Goal: Task Accomplishment & Management: Manage account settings

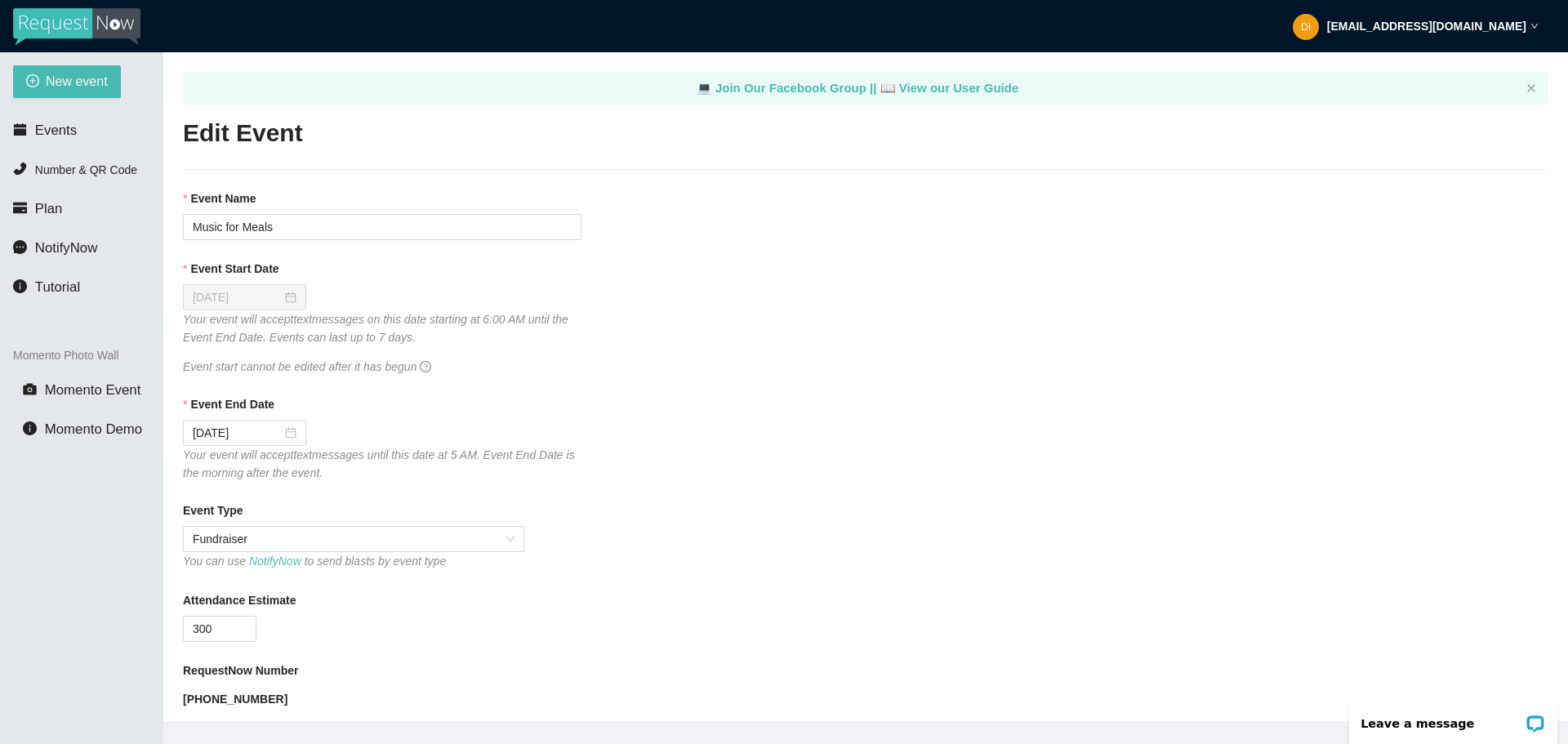
scroll to position [490, 0]
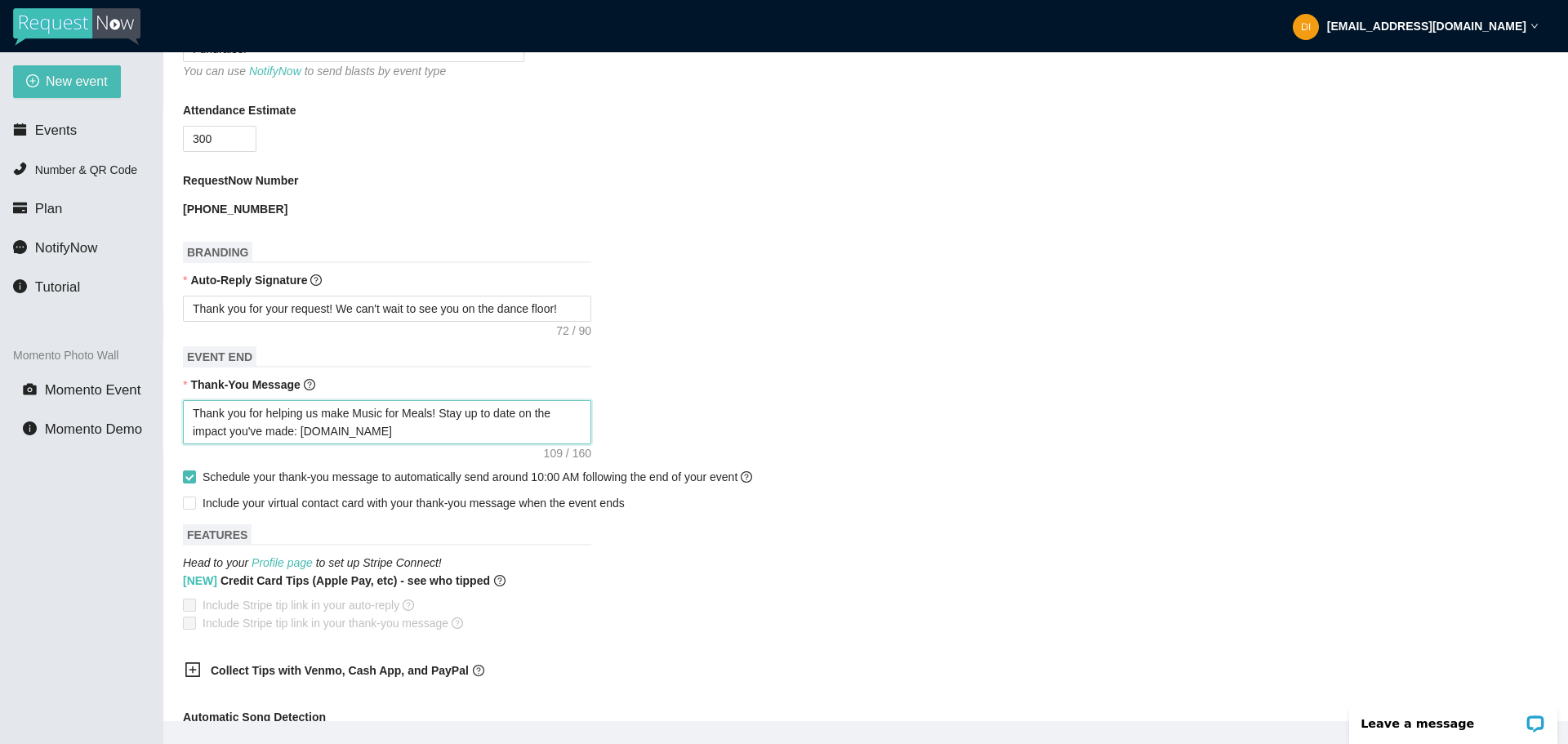
click at [433, 427] on textarea "Thank you for helping us make Music for Meals! Stay up to date on the impact yo…" at bounding box center [387, 423] width 408 height 44
checkbox input "false"
type textarea "Thank you for helping us make Music for Meals!"
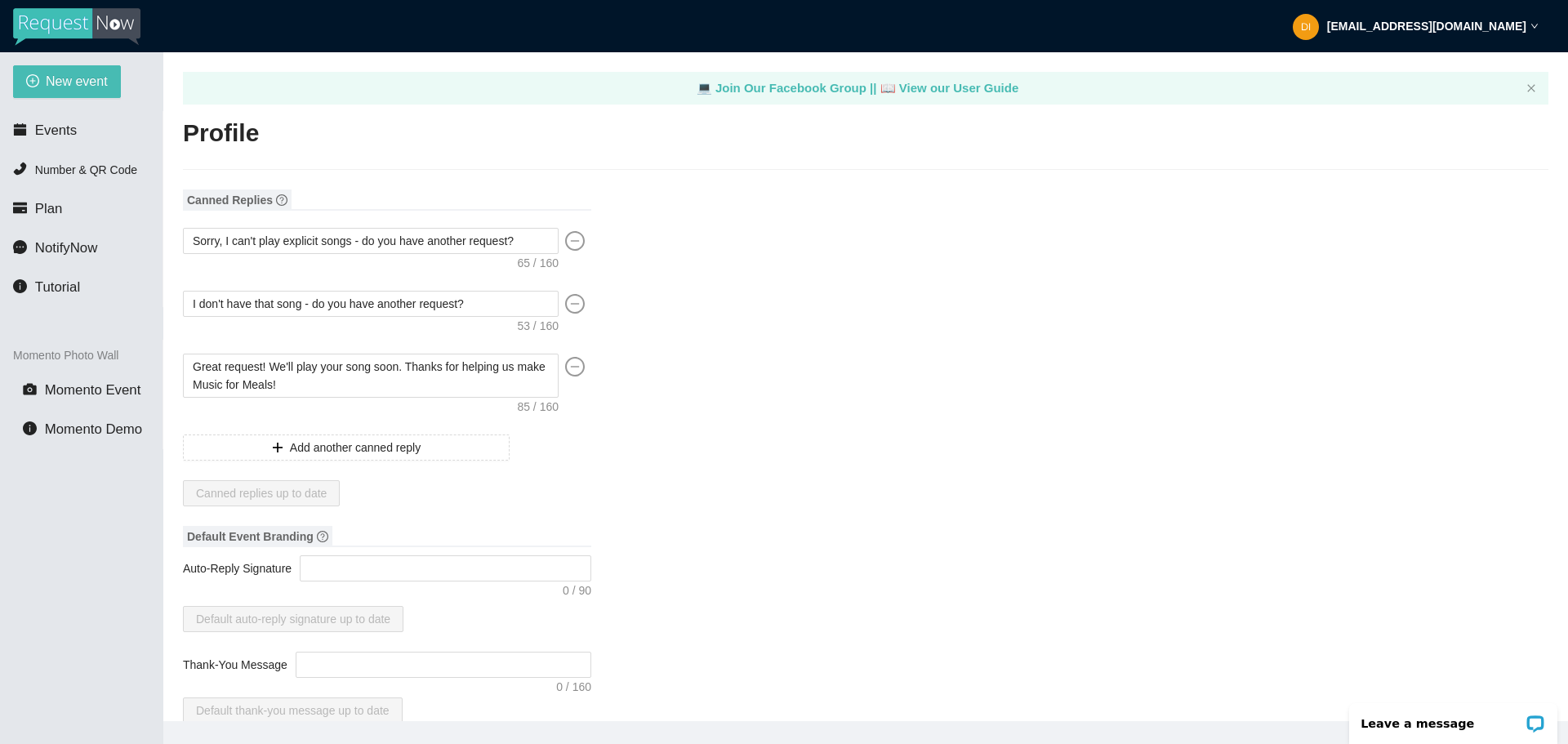
scroll to position [168, 0]
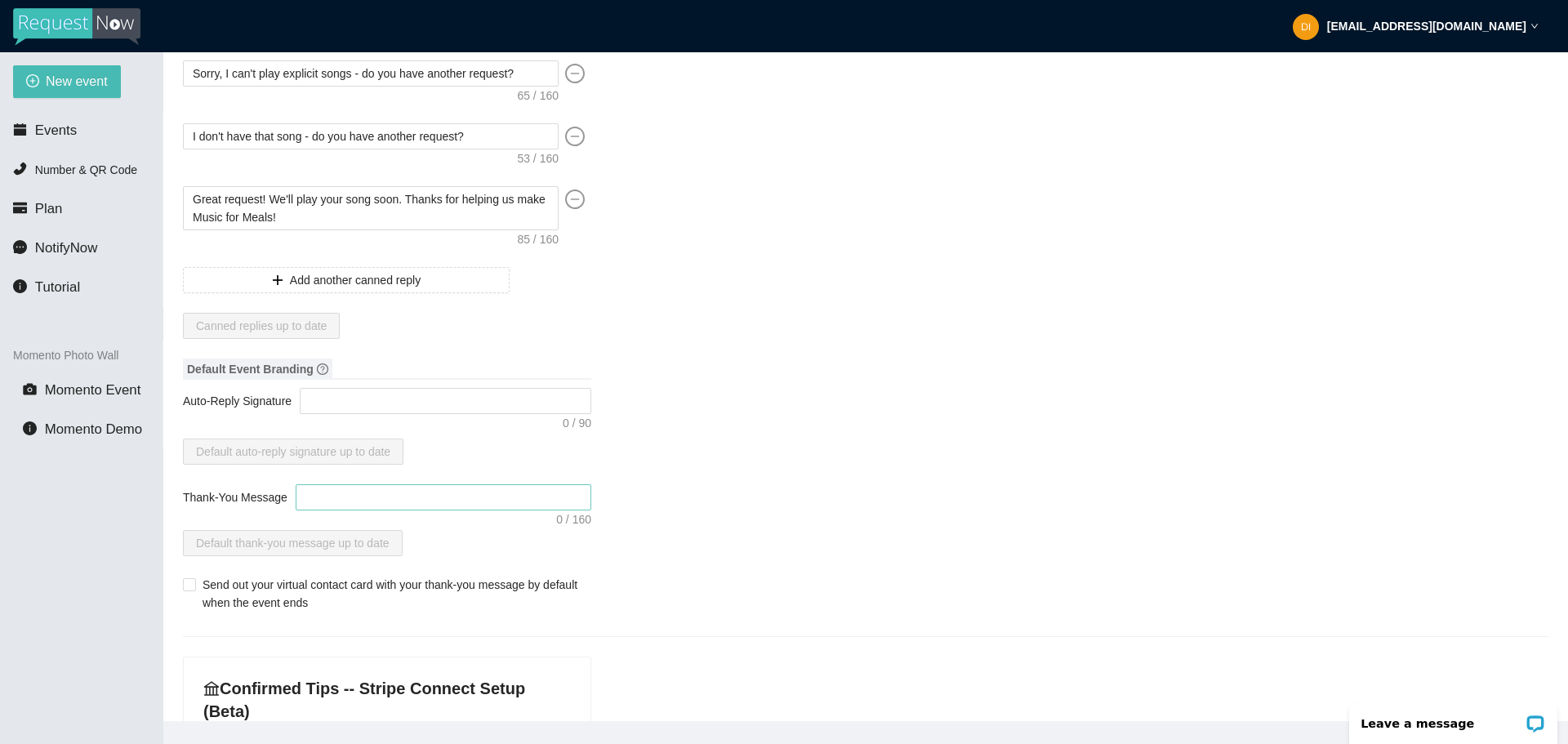
click at [320, 503] on textarea "Thank-You Message" at bounding box center [443, 496] width 296 height 26
type textarea "T"
type textarea "Th"
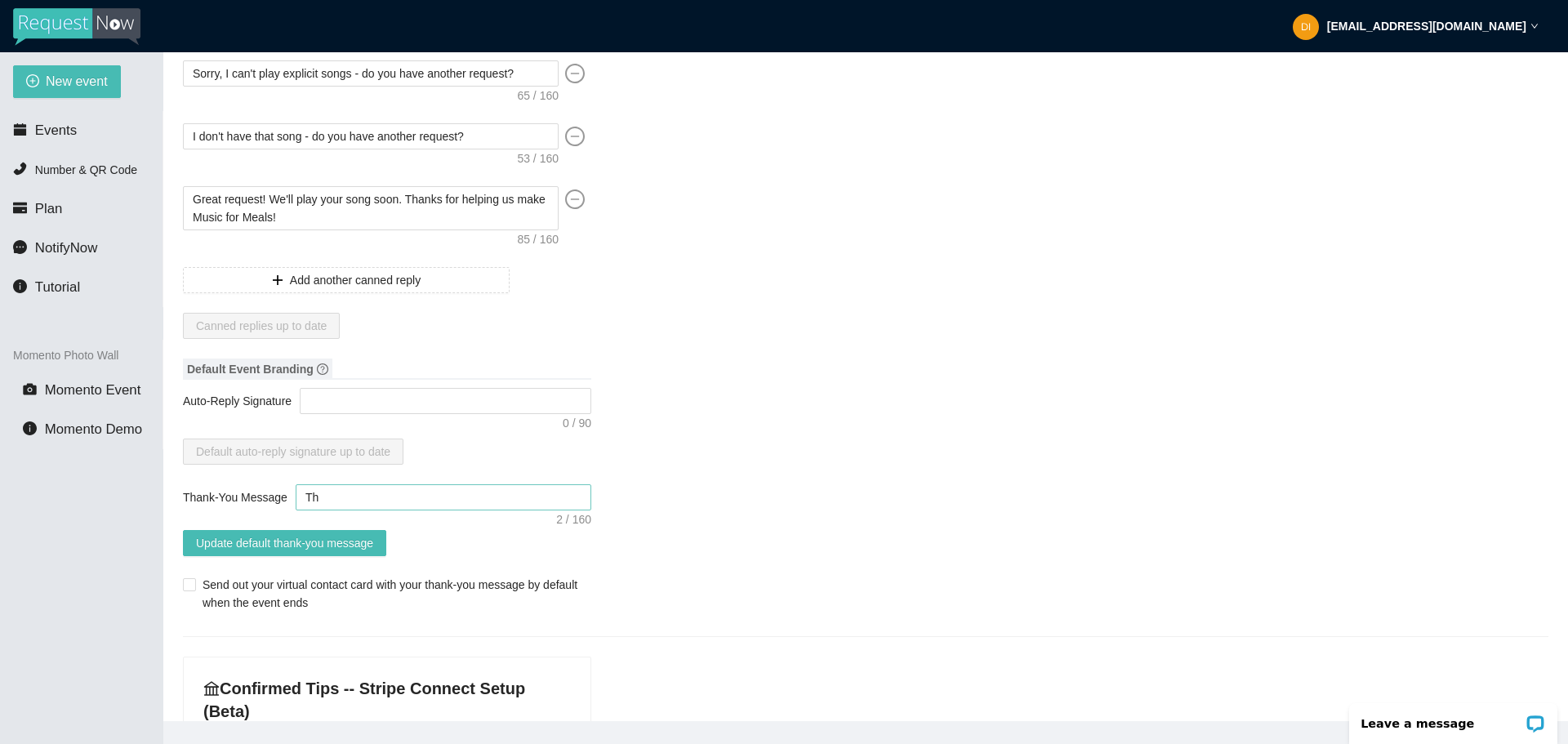
type textarea "Tha"
type textarea "Than"
type textarea "Thank"
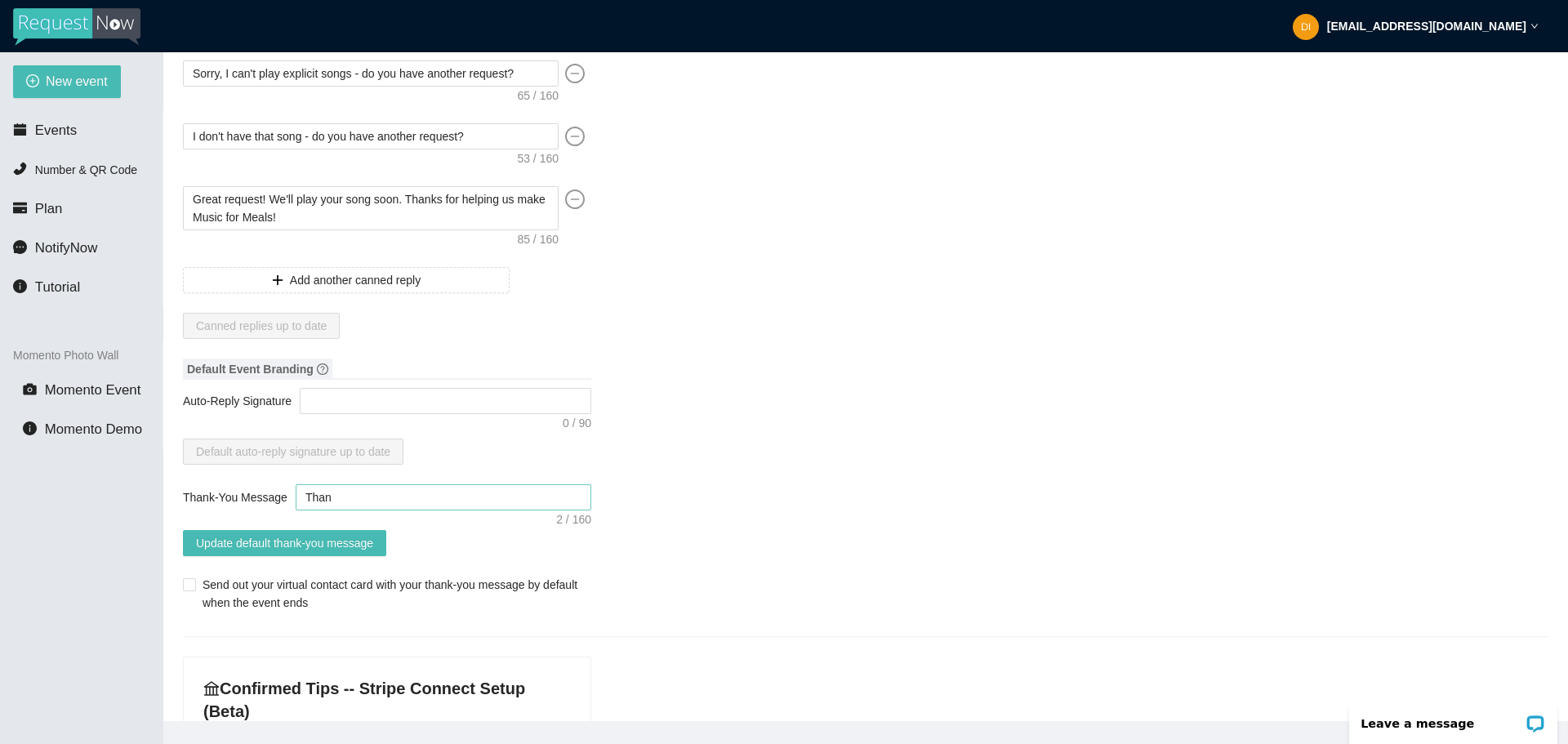
type textarea "Thank"
type textarea "Thank y"
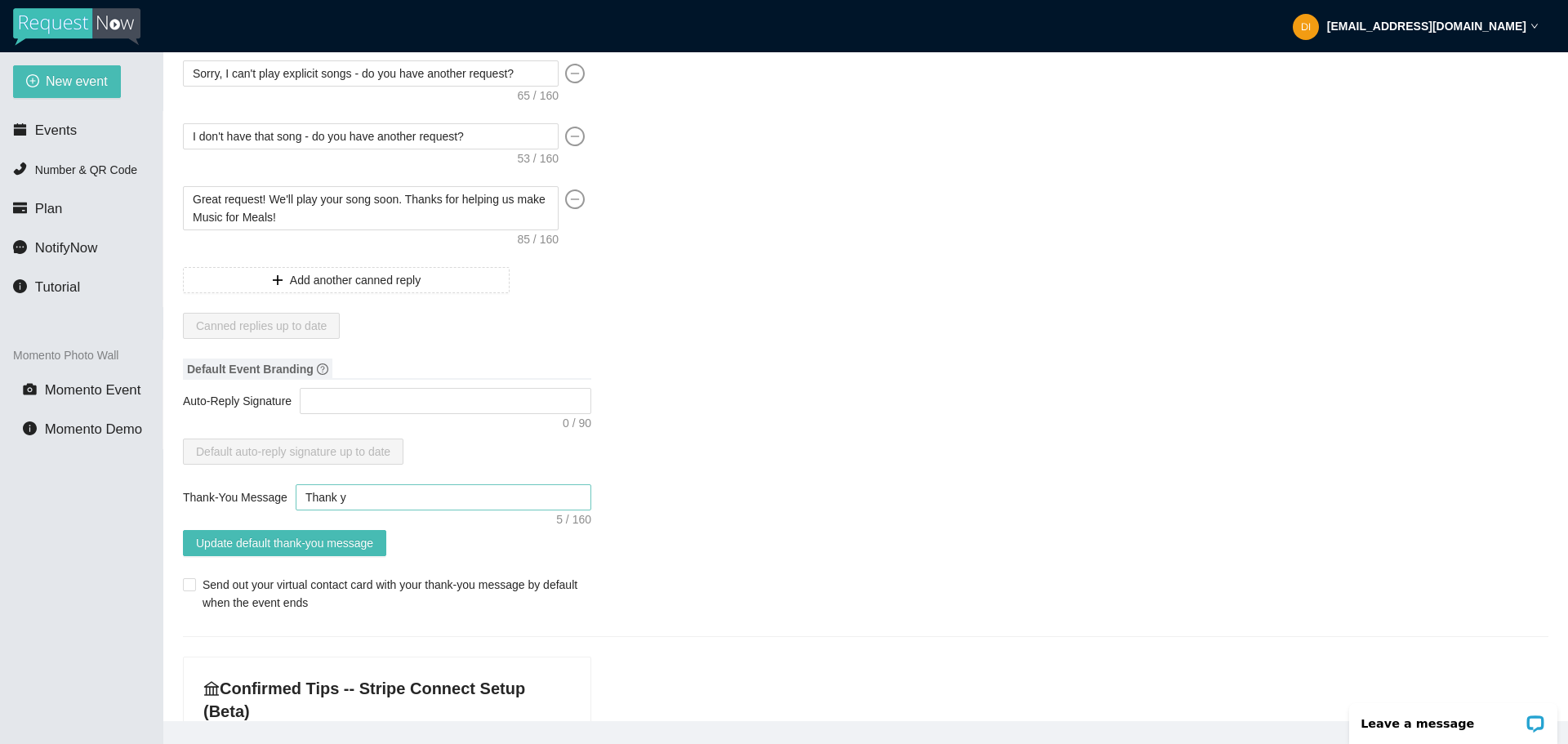
type textarea "Thank yo"
type textarea "Thank you"
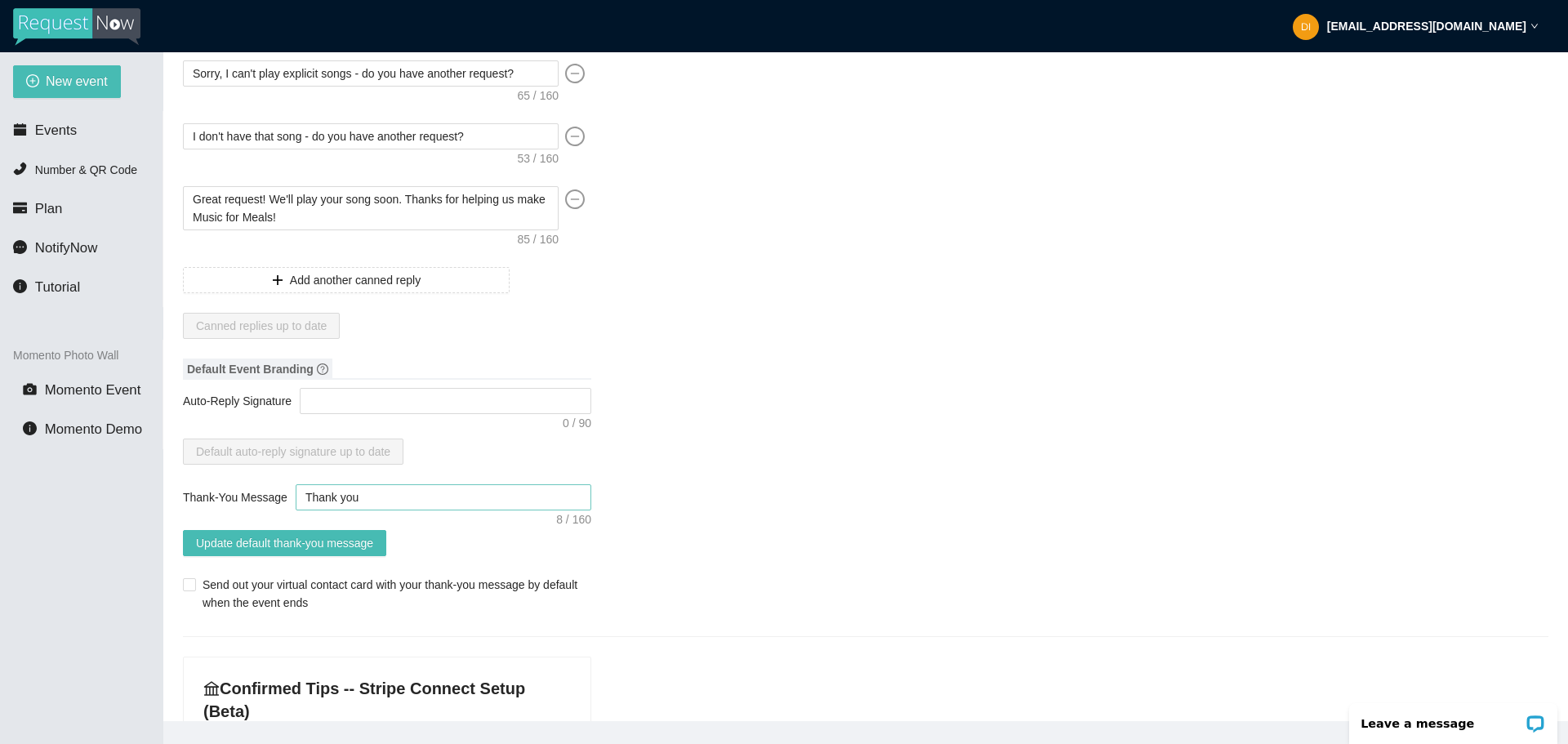
type textarea "Thank you"
type textarea "Thank you f"
type textarea "Thank you fo"
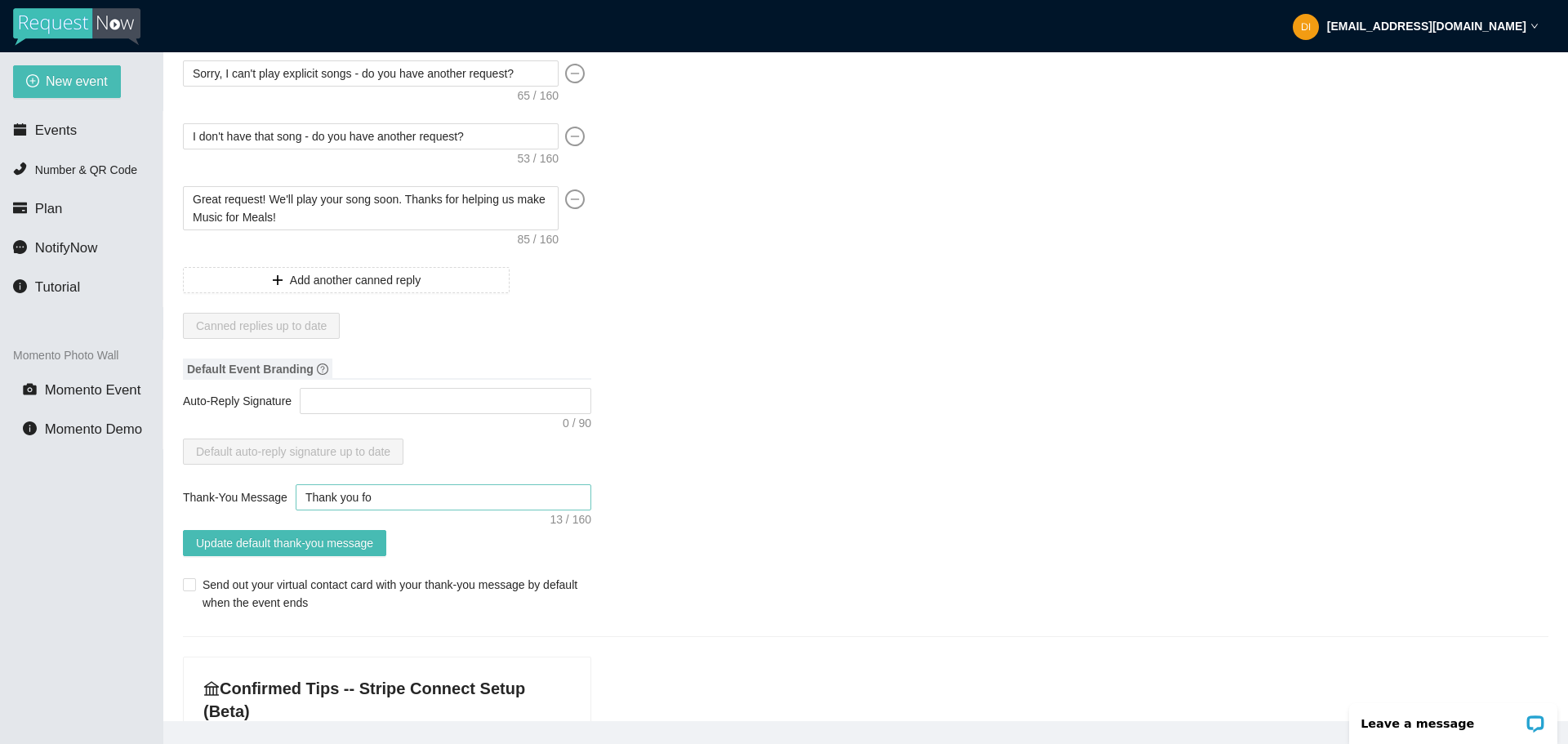
type textarea "Thank you for"
type textarea "Thank you for h"
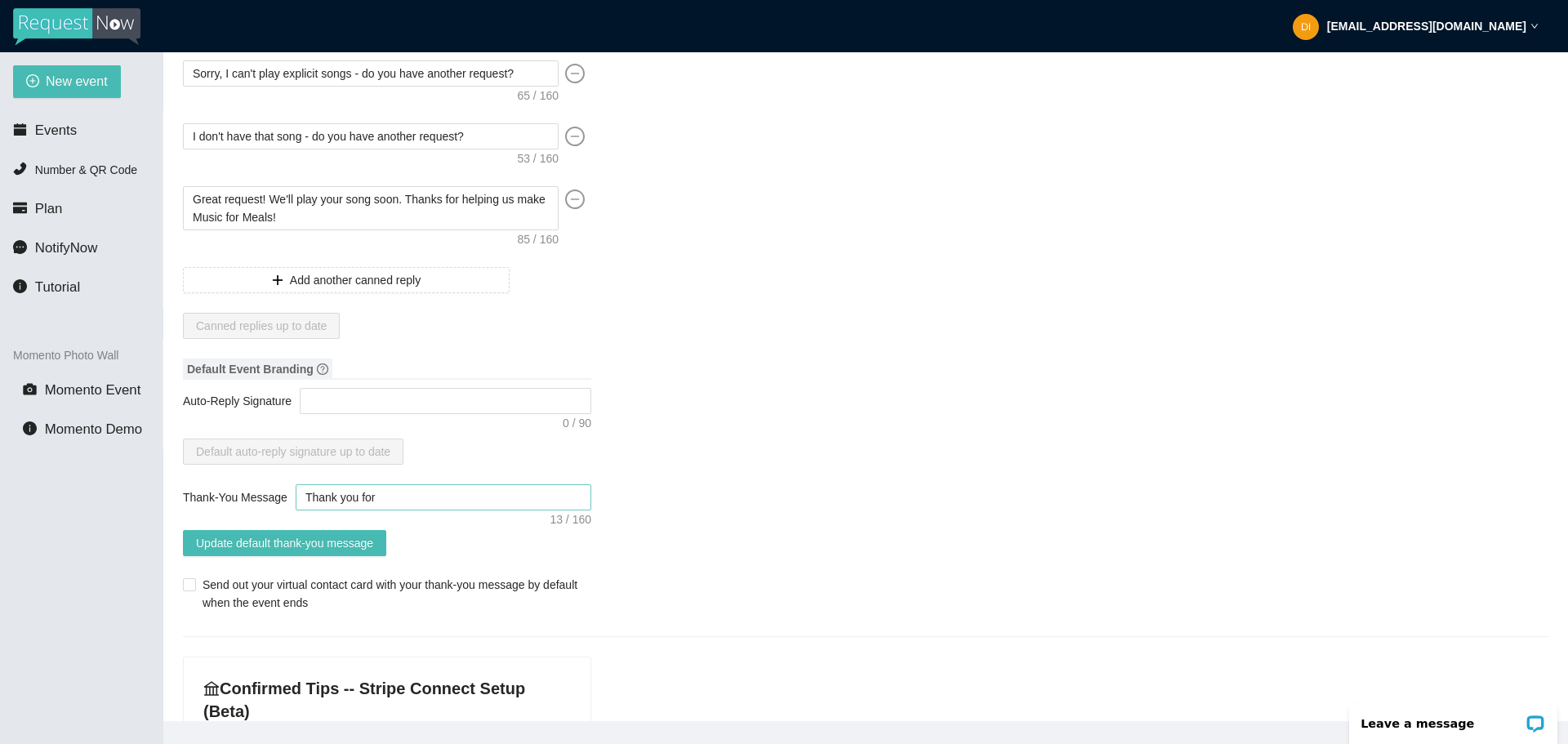
type textarea "Thank you for h"
type textarea "Thank you for he"
type textarea "Thank you for [PERSON_NAME]"
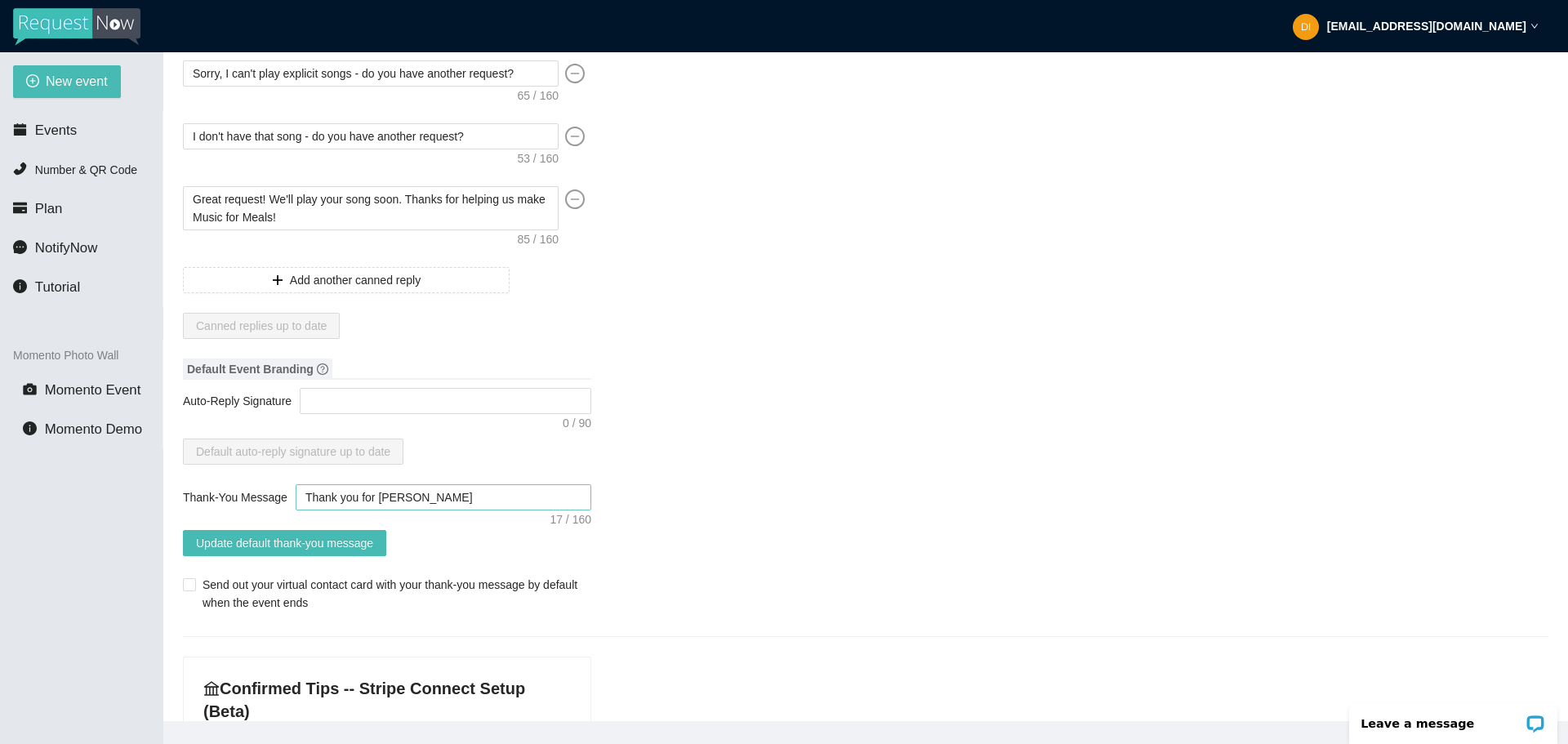
type textarea "Thank you for help"
type textarea "Thank you for helpn"
type textarea "Thank you for helpng"
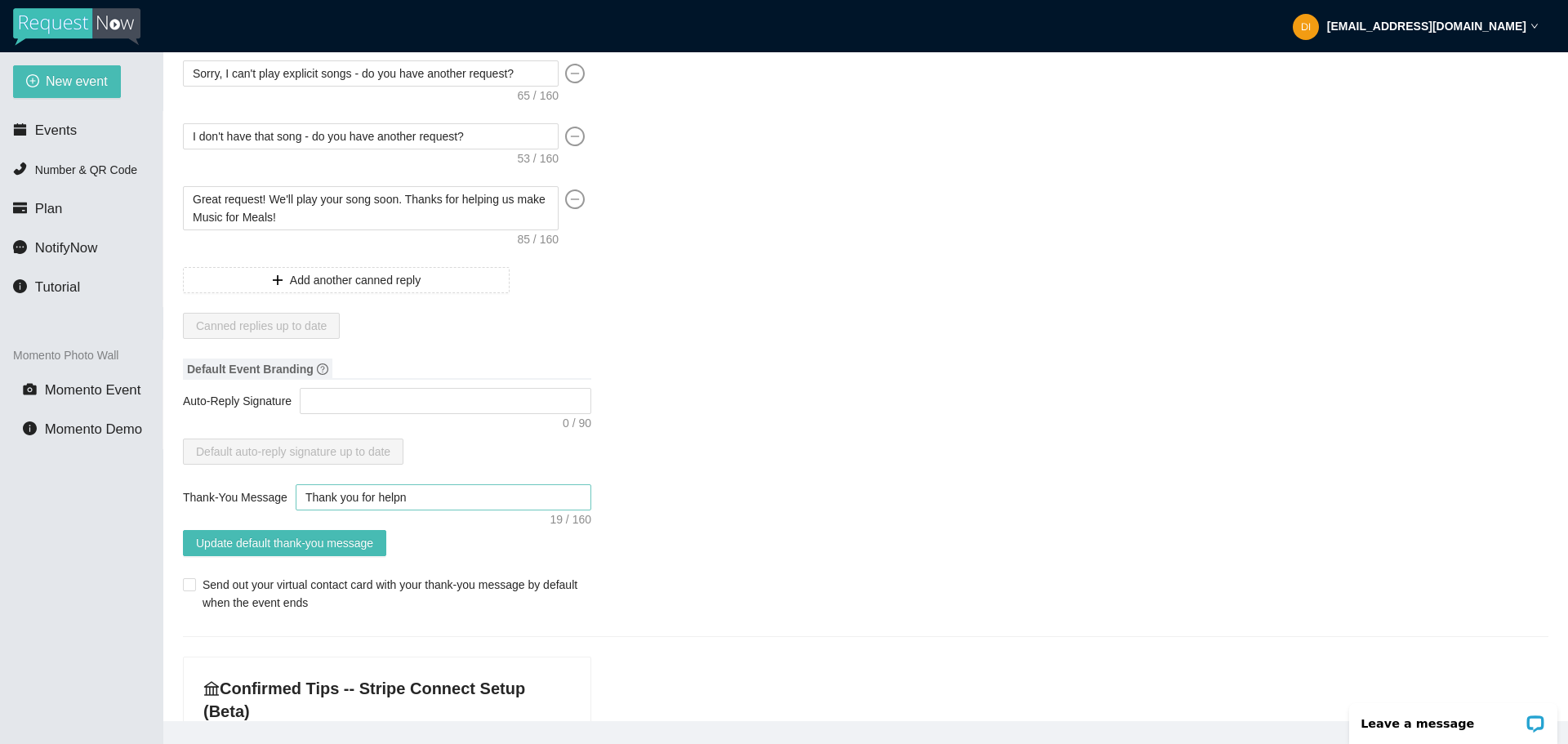
type textarea "Thank you for helpng"
type textarea "Thank you for helpn"
type textarea "Thank you for help"
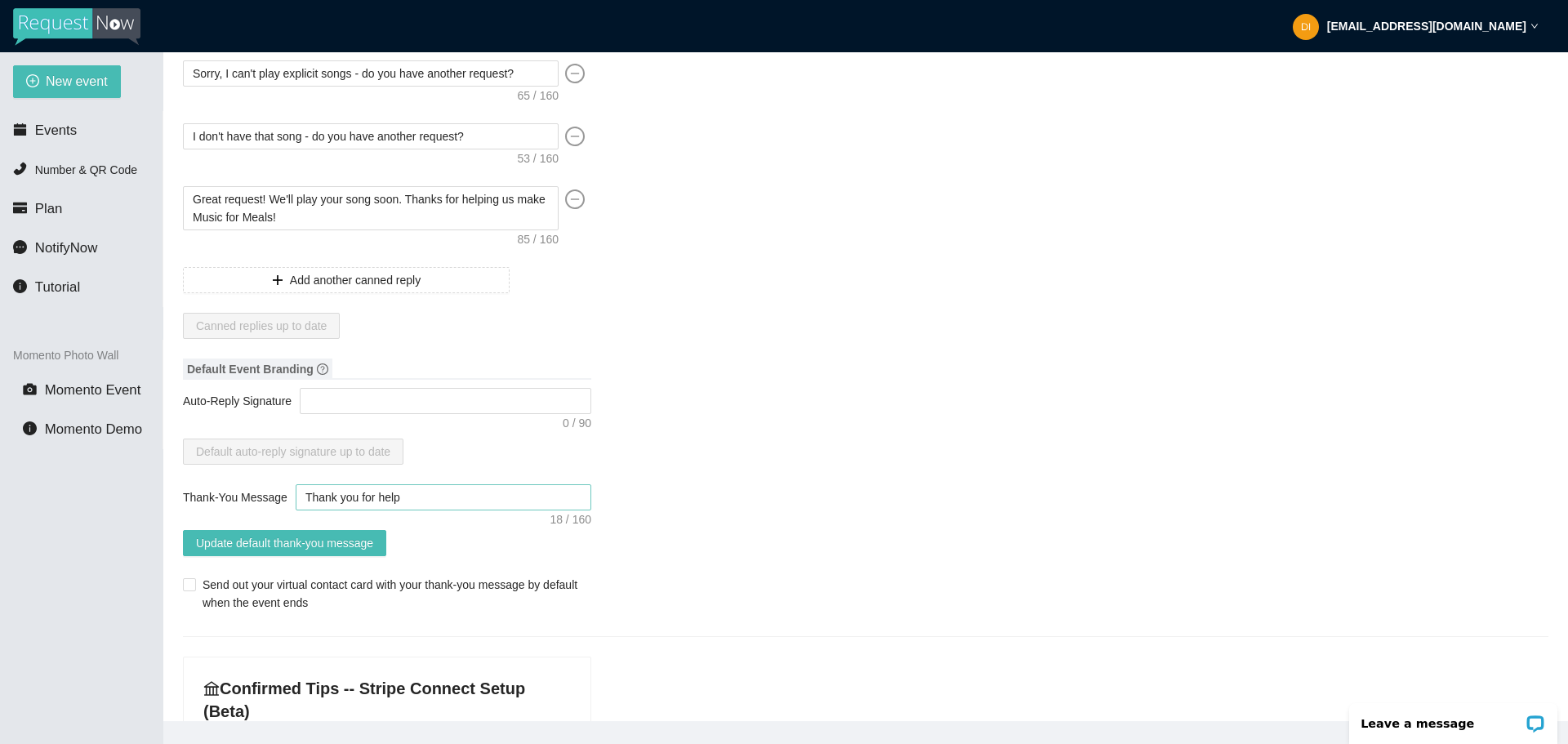
type textarea "Thank you for helpi"
type textarea "Thank you for helpin"
type textarea "Thank you for helping"
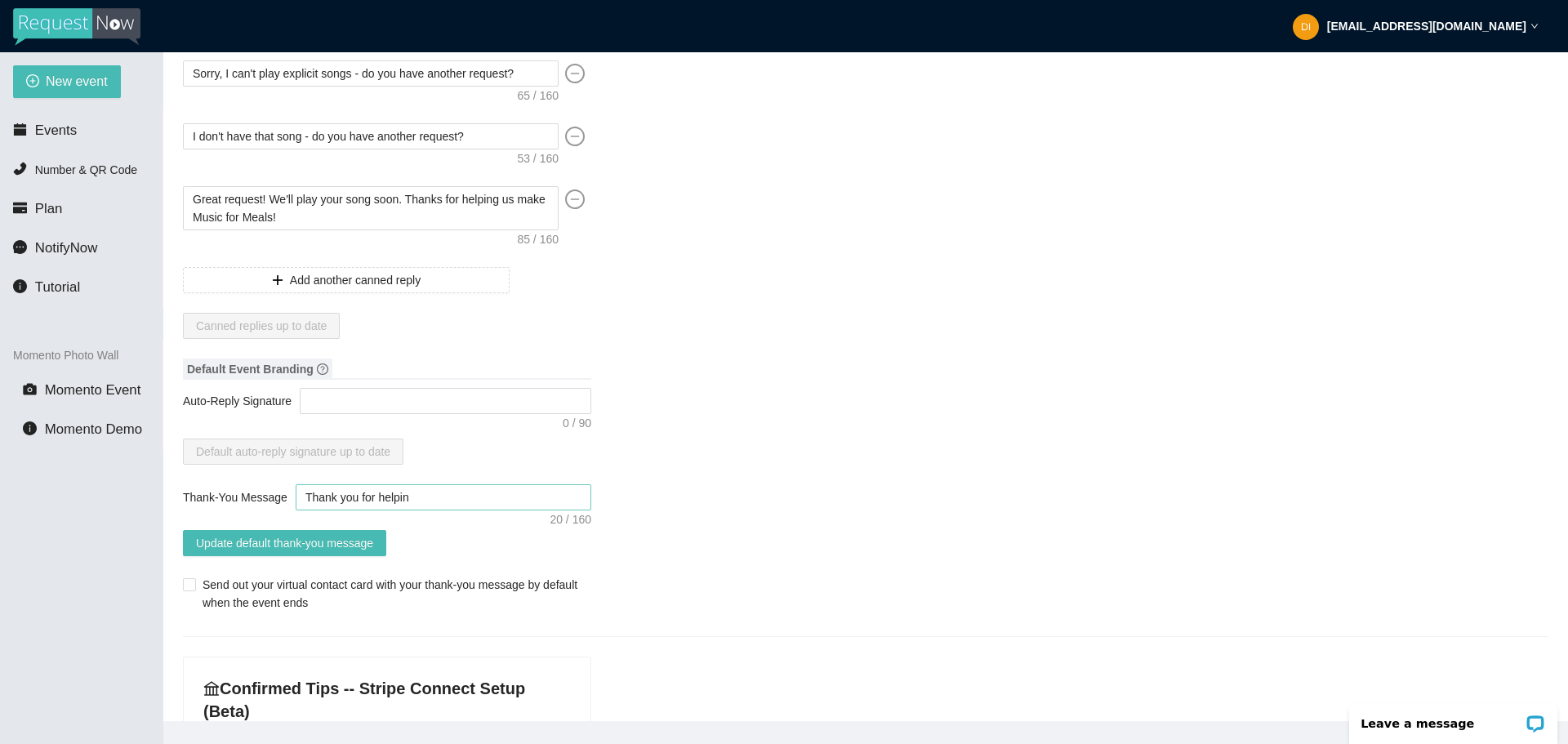
type textarea "Thank you for helping"
type textarea "Thank you for helping u"
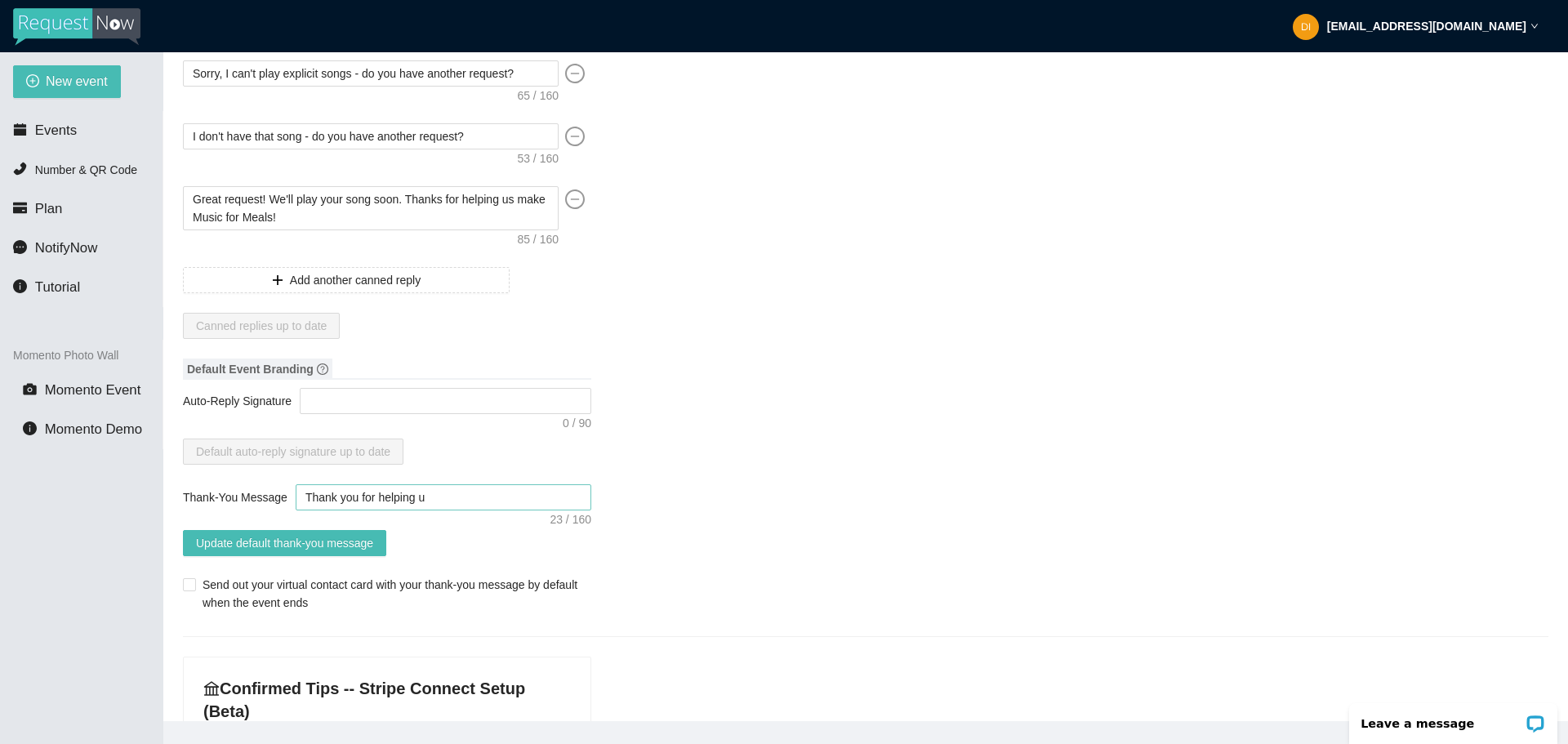
type textarea "Thank you for helping us"
type textarea "Thank you for helping us m"
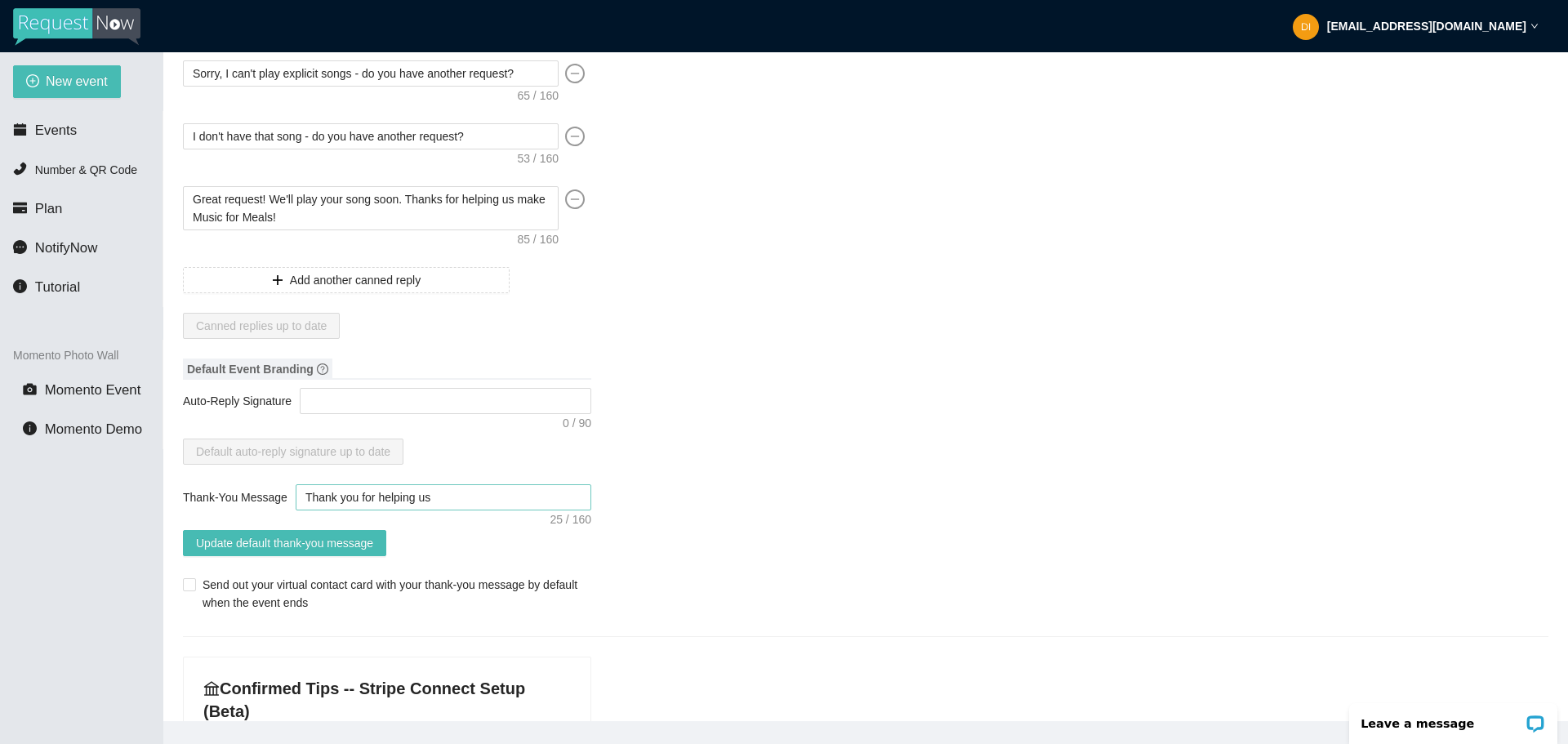
type textarea "Thank you for helping us m"
type textarea "Thank you for helping us ma"
type textarea "Thank you for helping us mak"
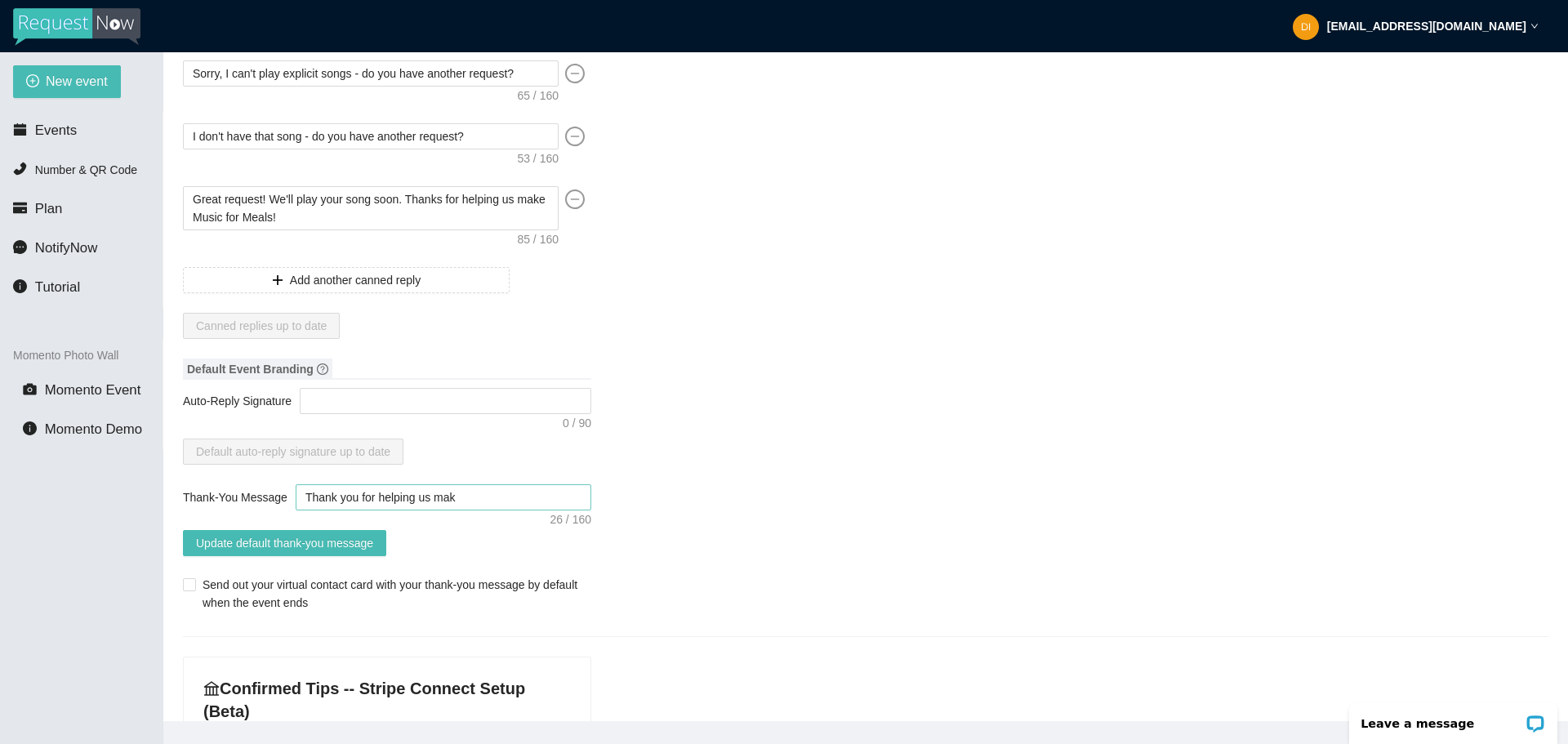
type textarea "Thank you for helping us make"
type textarea "Thank you for helping us make M"
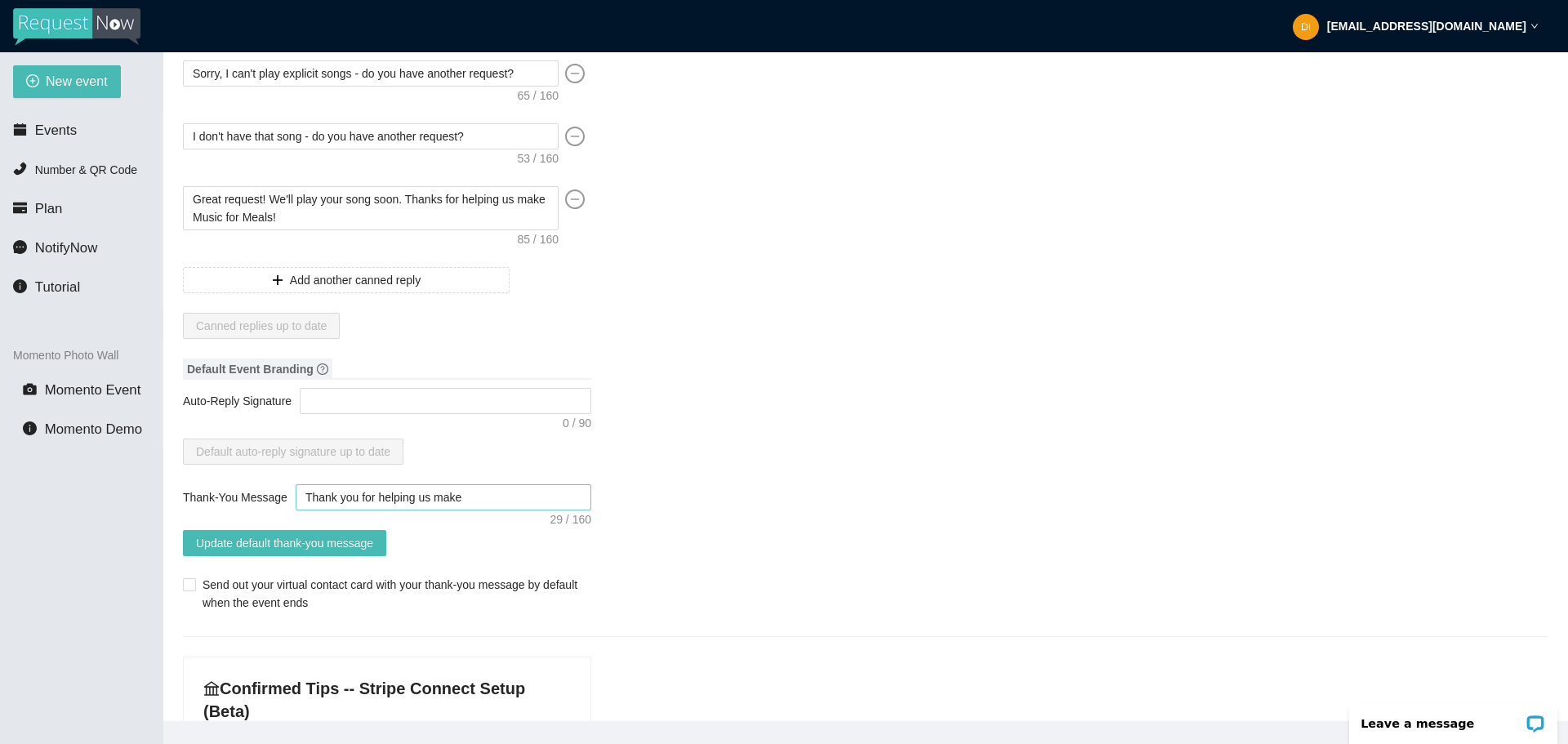
type textarea "Thank you for helping us make M"
type textarea "Thank you for helping us make Mu"
type textarea "Thank you for helping us make Mus"
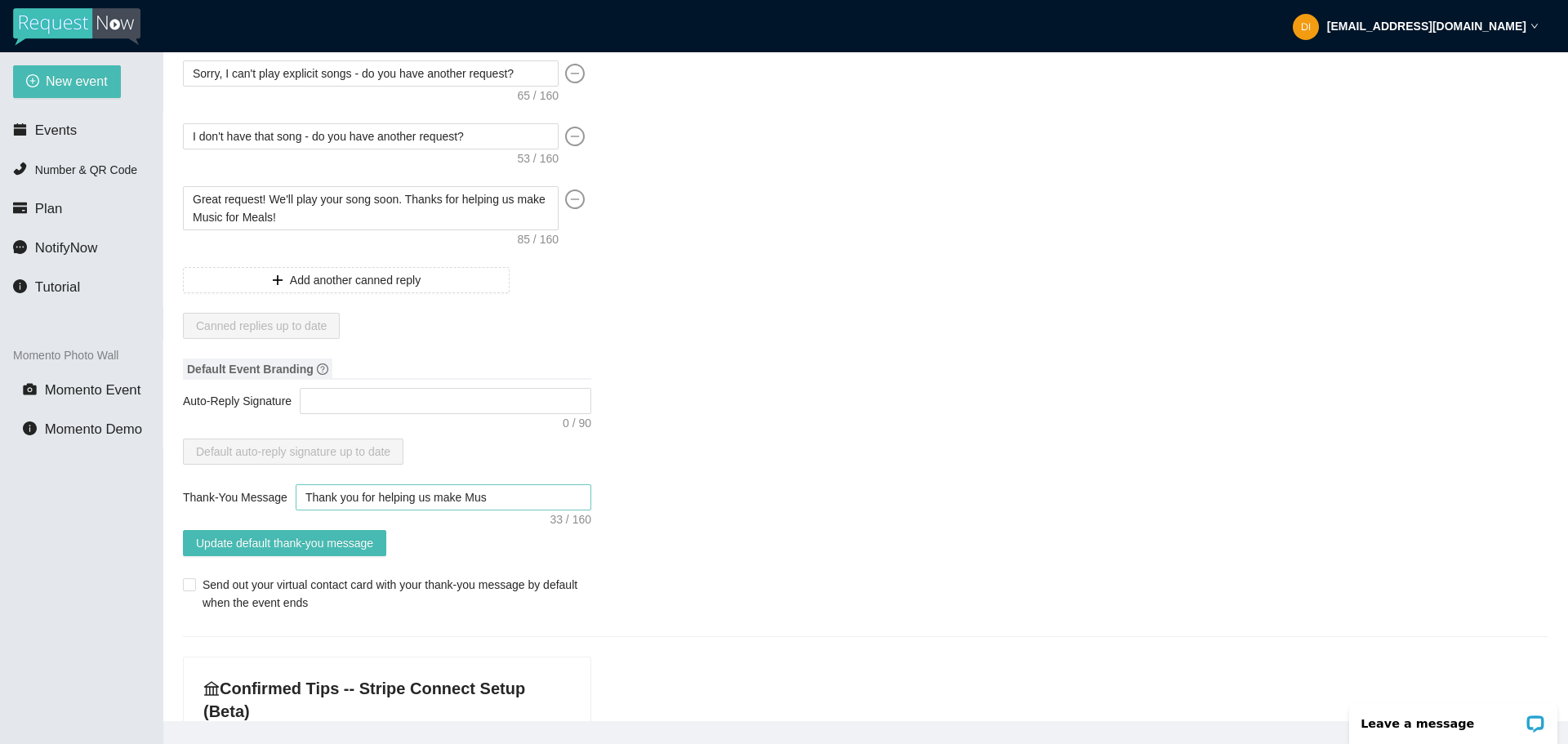
type textarea "Thank you for helping us make [PERSON_NAME]"
type textarea "Thank you for helping us make Music"
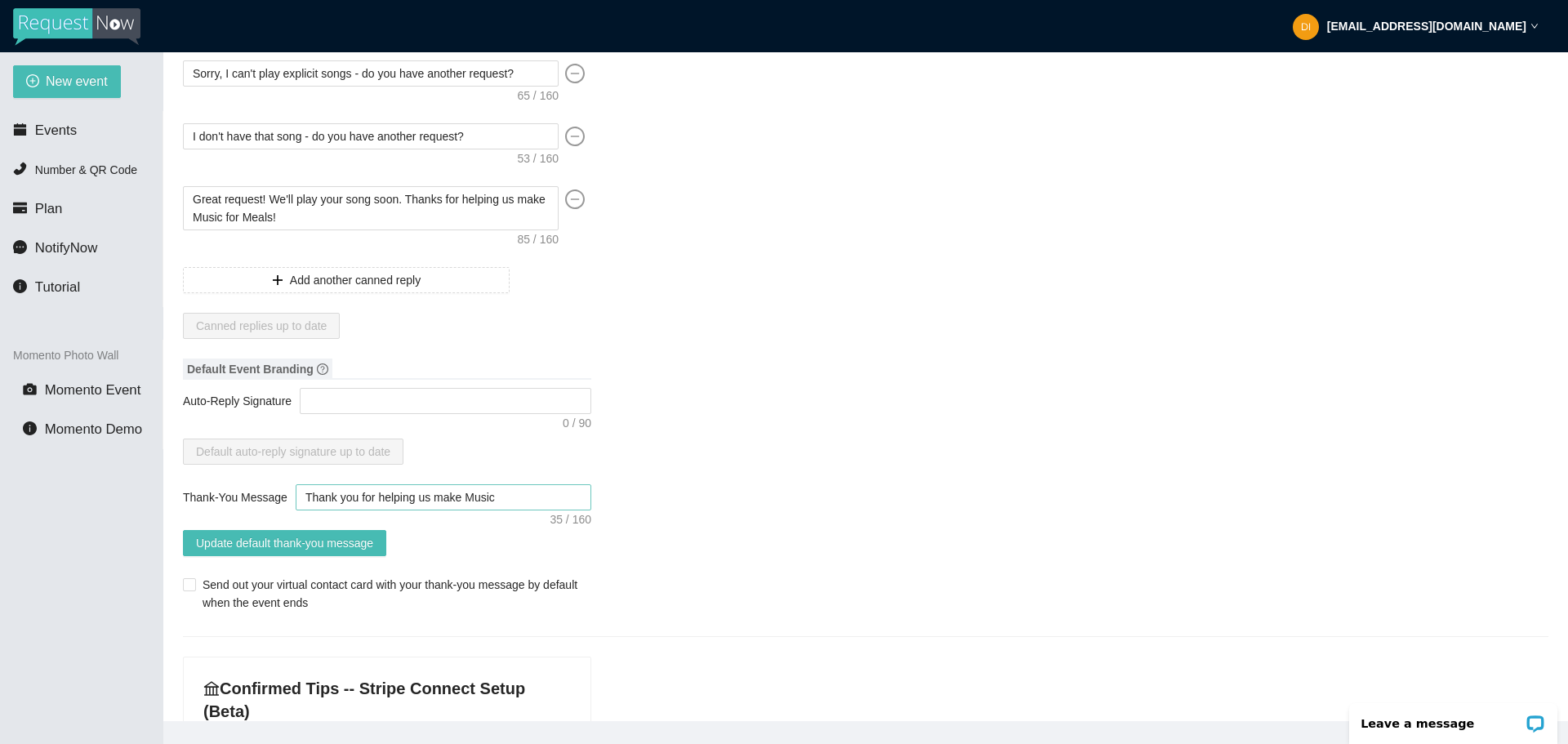
type textarea "Thank you for helping us make Music"
type textarea "Thank you for helping us make Music f"
type textarea "Thank you for helping us make Music fo"
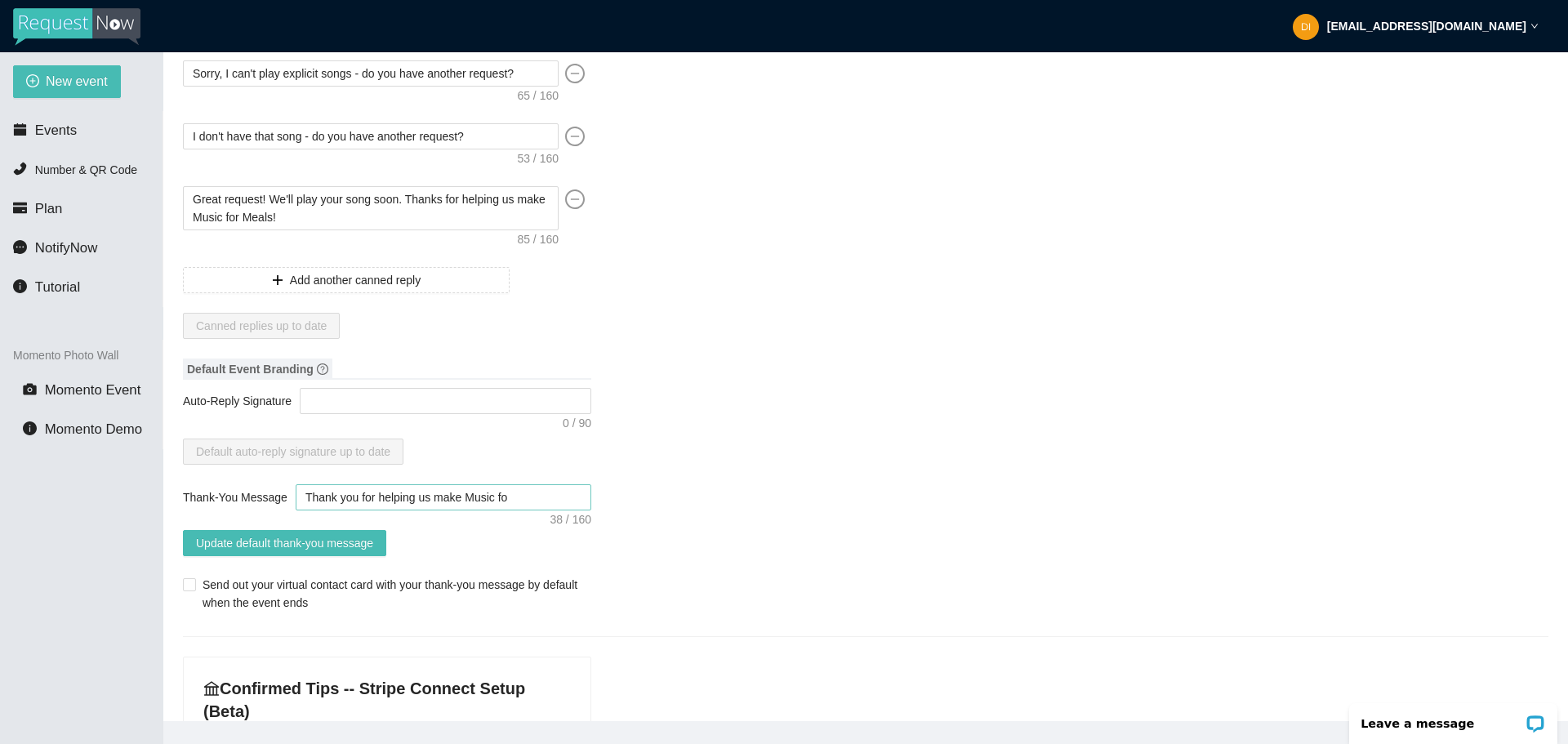
type textarea "Thank you for helping us make Music for"
type textarea "Thank you for helping us make Music for M"
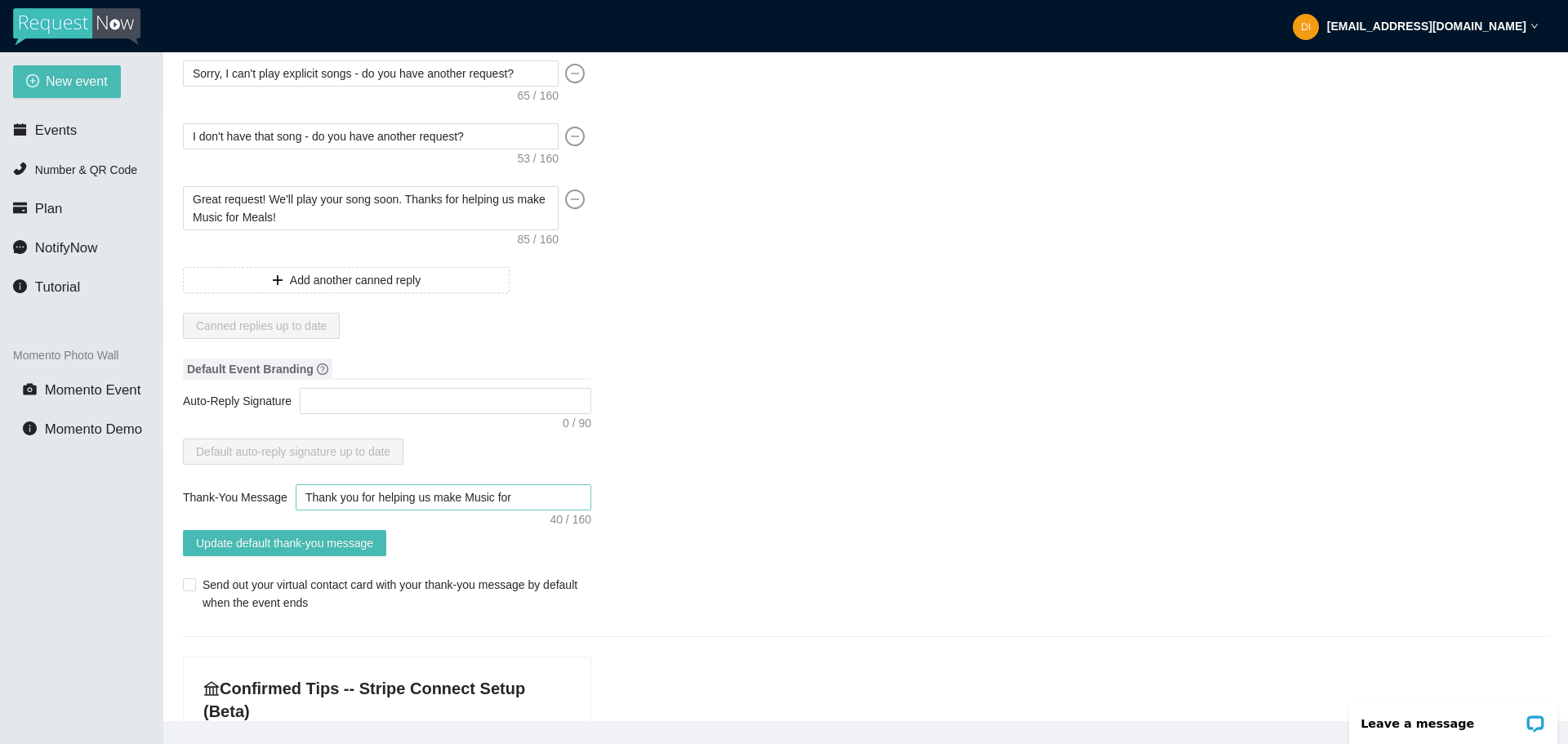
type textarea "Thank you for helping us make Music for M"
type textarea "Thank you for helping us make Music for Me"
type textarea "Thank you for helping us make Music for Mea"
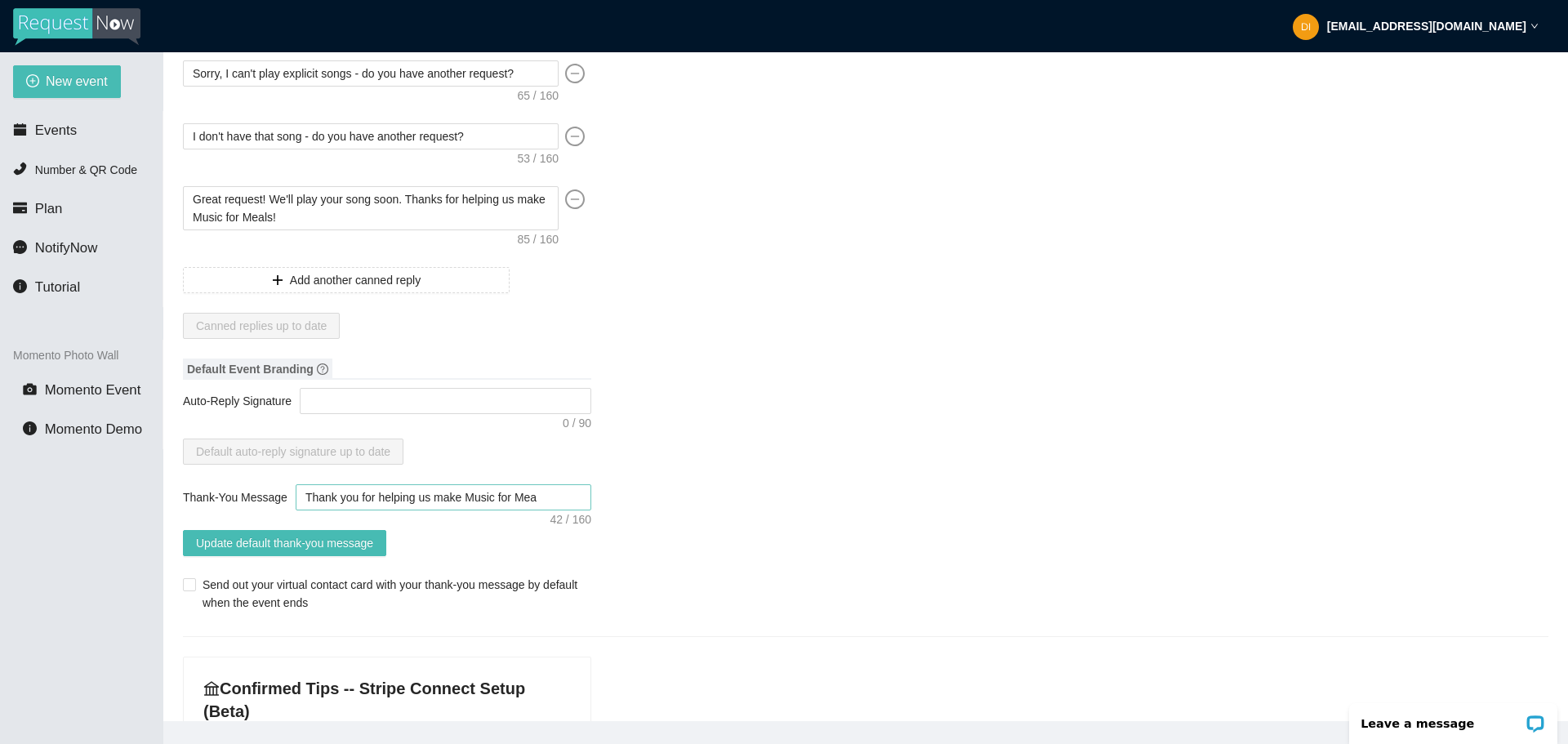
type textarea "Thank you for helping us make Music for Meal"
type textarea "Thank you for helping us make Music for Meals"
type textarea "Thank you for helping us make Music for Meals!"
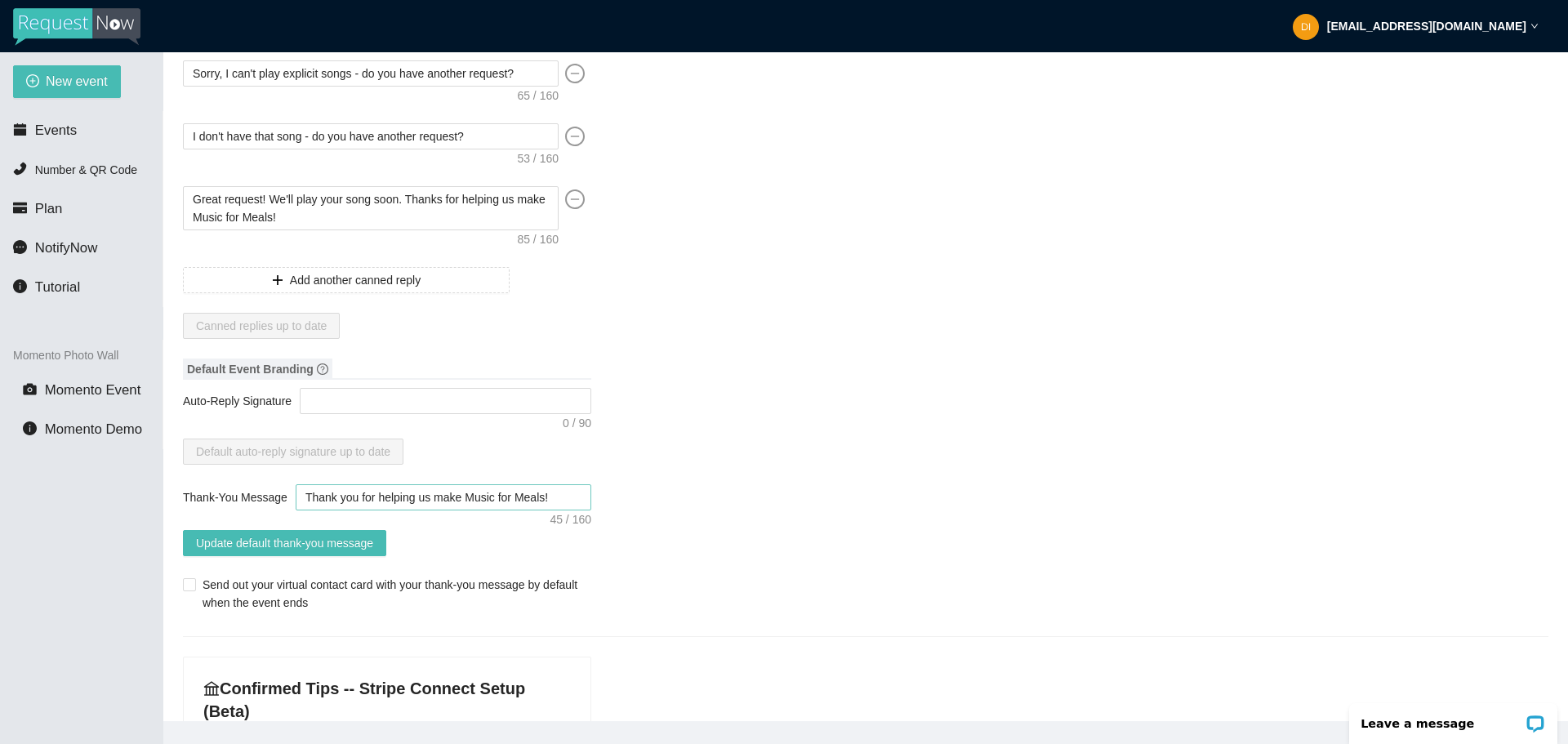
type textarea "Thank you for helping us make Music for Meals!"
click at [312, 546] on span "Update default thank-you message" at bounding box center [285, 542] width 178 height 18
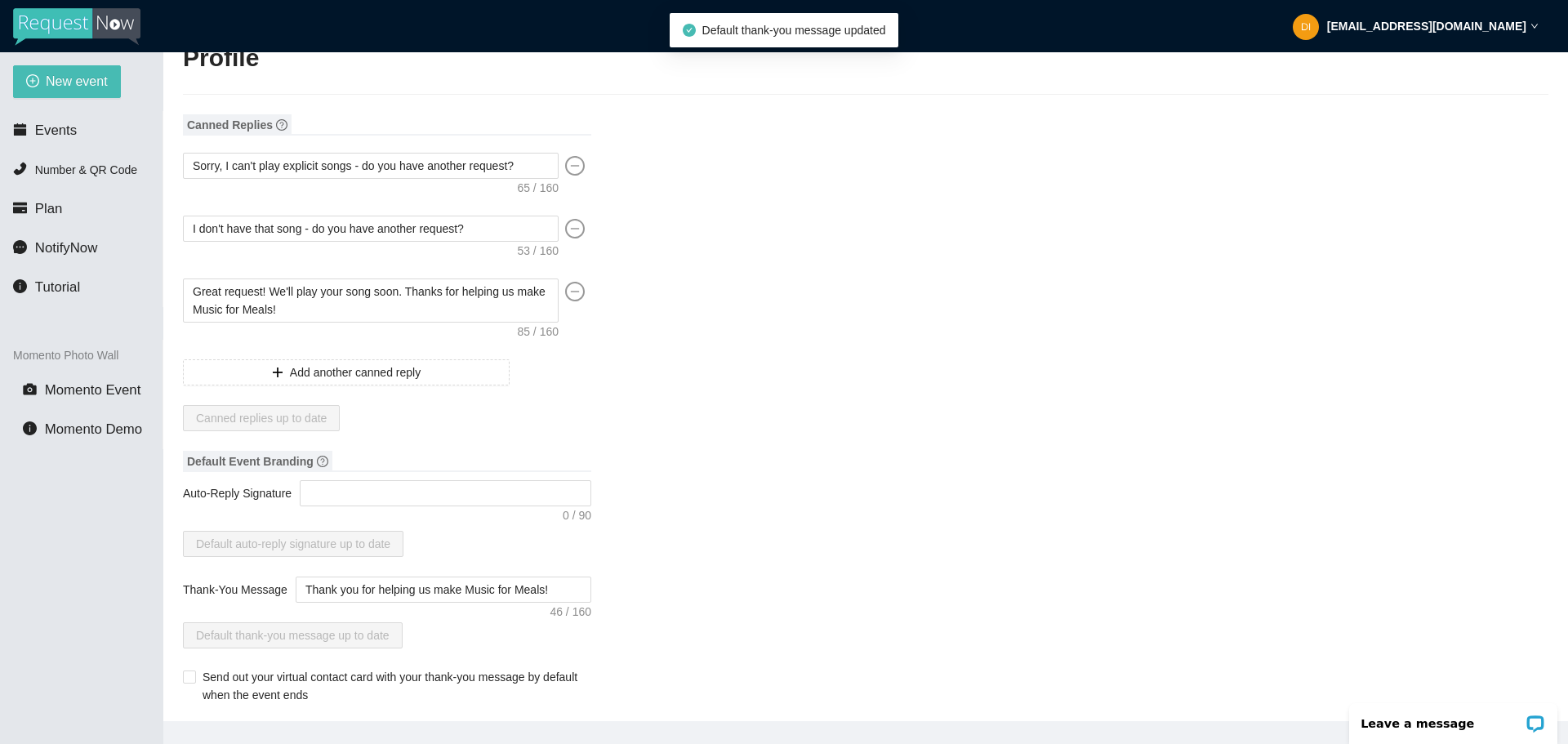
scroll to position [0, 0]
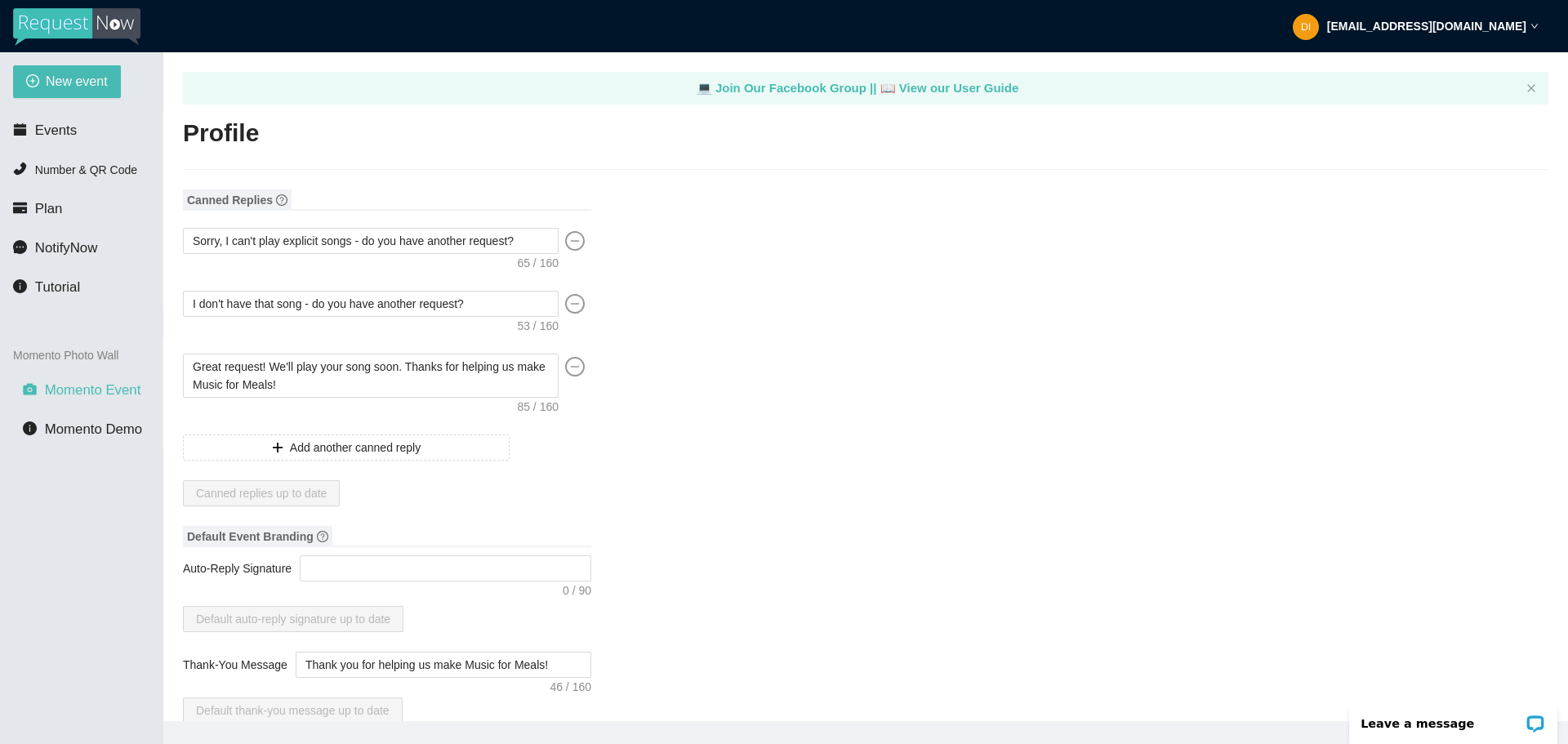
click at [62, 380] on li "Momento Event" at bounding box center [81, 390] width 162 height 33
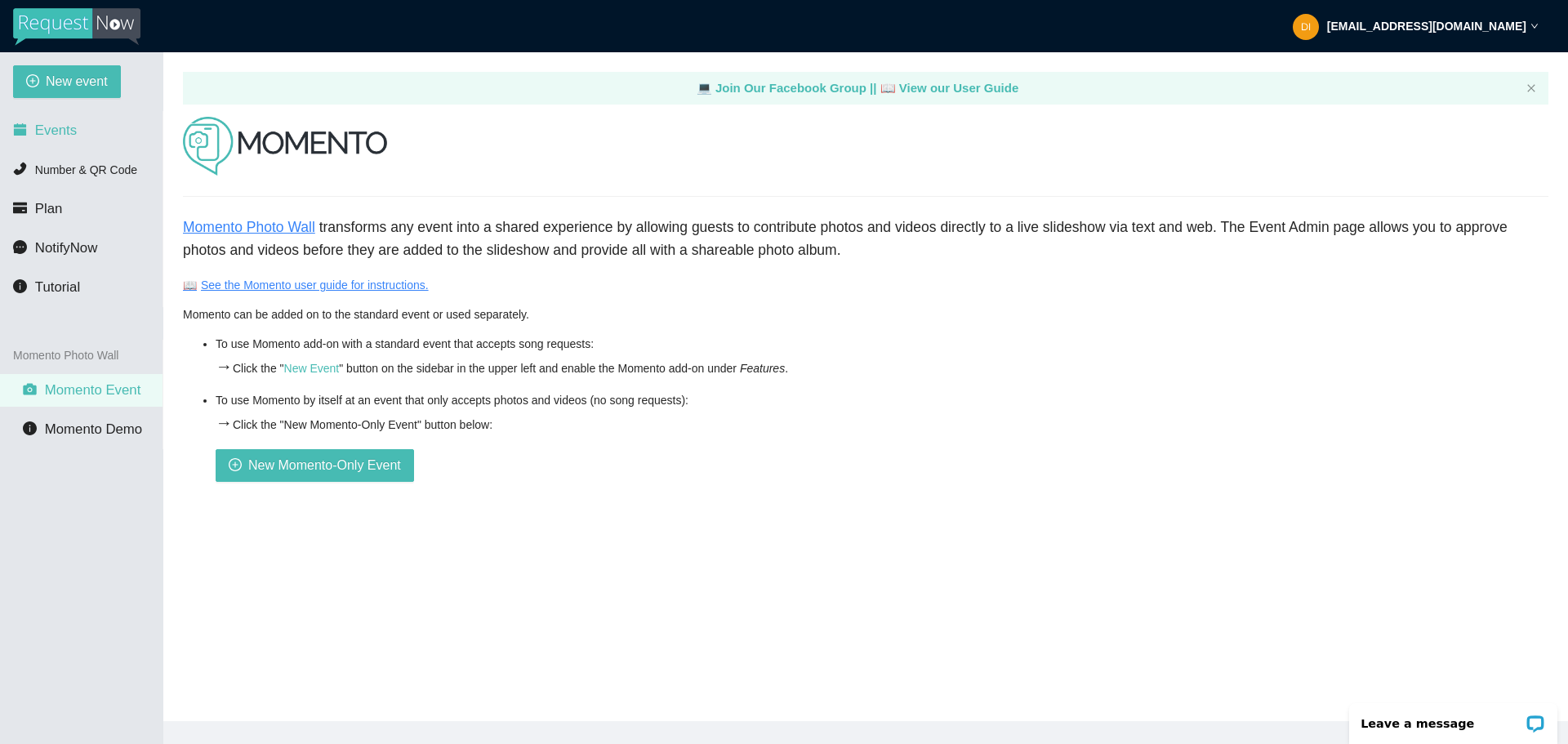
click at [89, 132] on li "Events" at bounding box center [81, 131] width 162 height 33
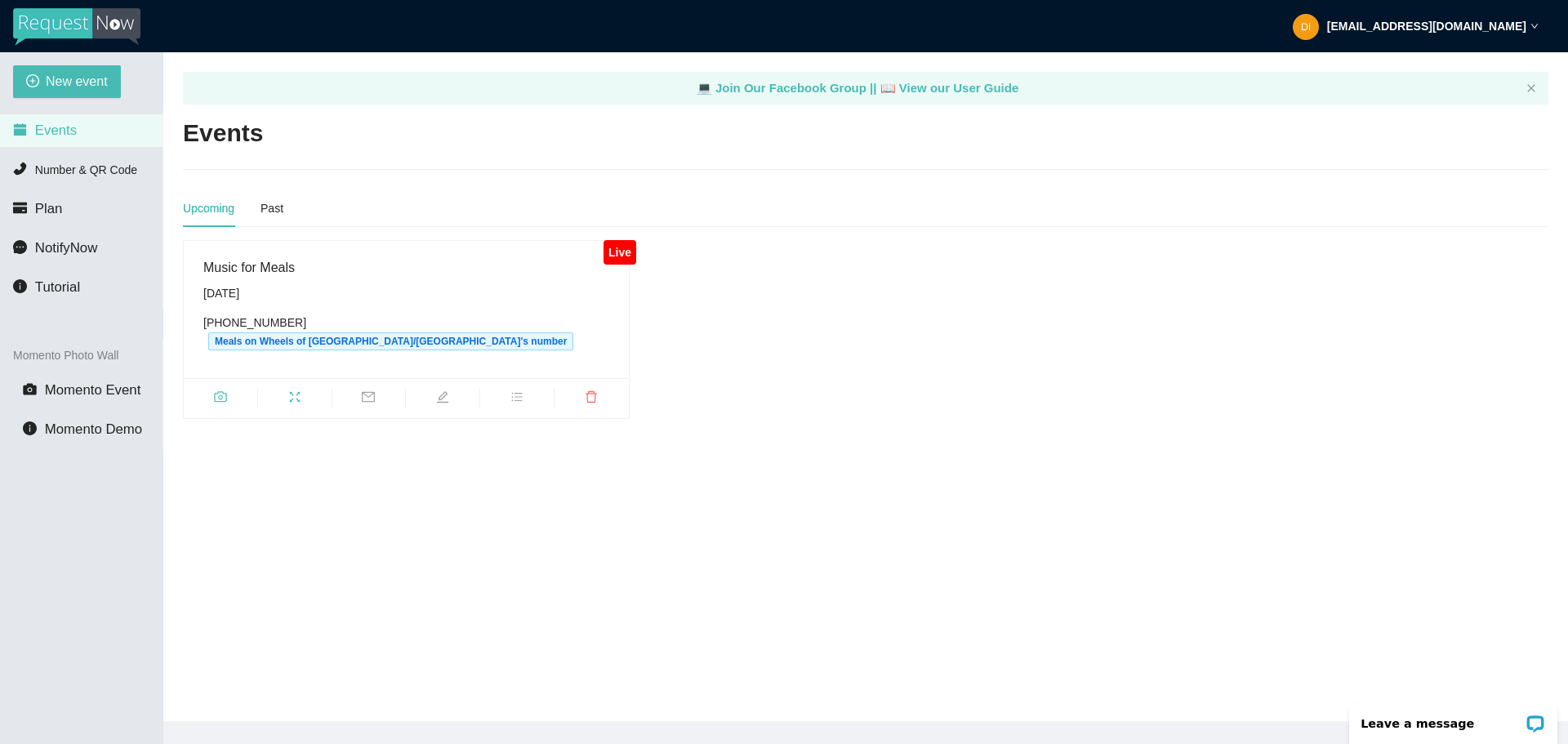
click at [433, 391] on span "edit" at bounding box center [442, 400] width 74 height 18
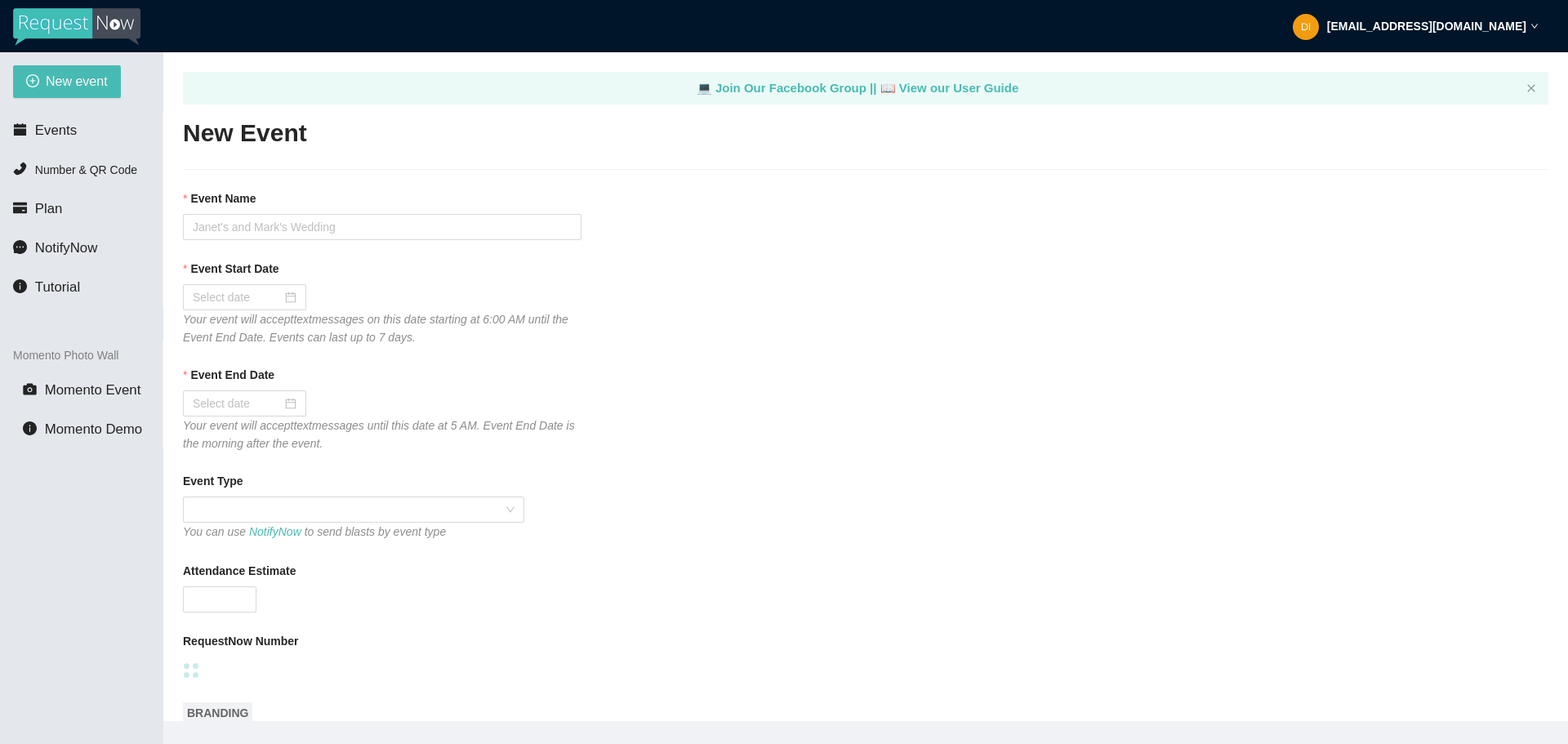
type textarea "Thank you for your request! We can't wait to see you on the dance floor!"
type input "Music for Meals"
type input "[DATE]"
type input "300"
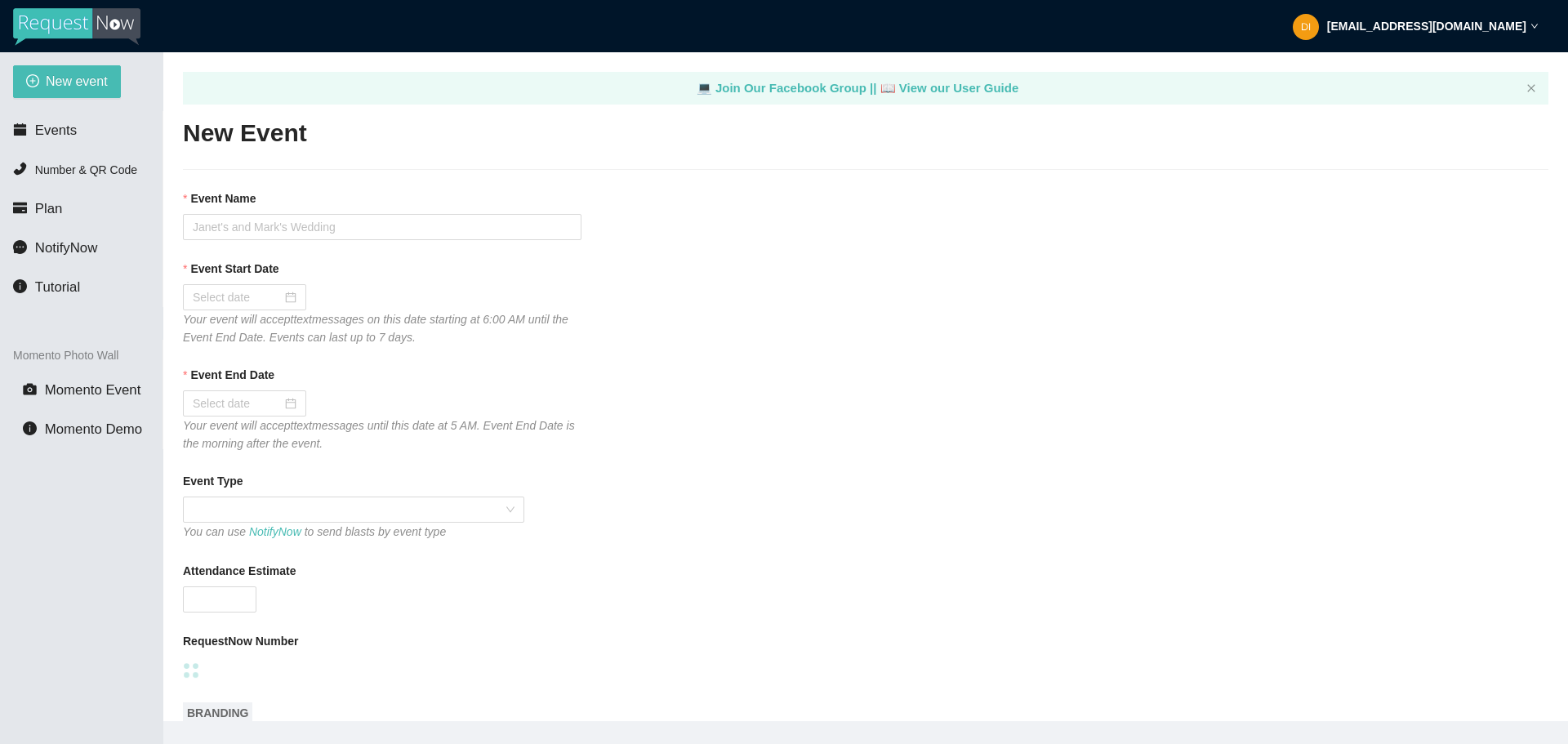
type textarea "Thank you for your request! We can't wait to see you on the dance floor!"
checkbox input "false"
checkbox input "true"
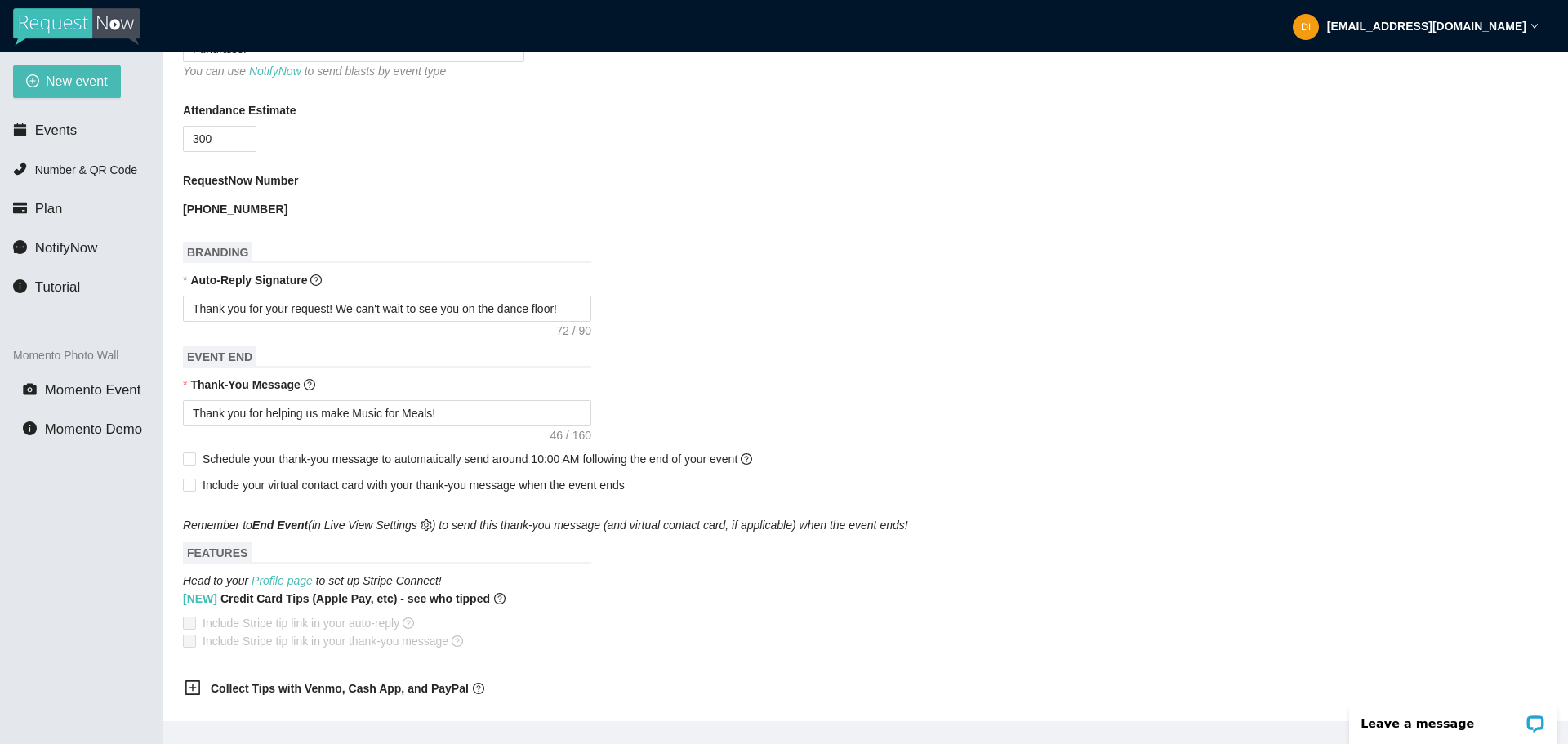
scroll to position [876, 0]
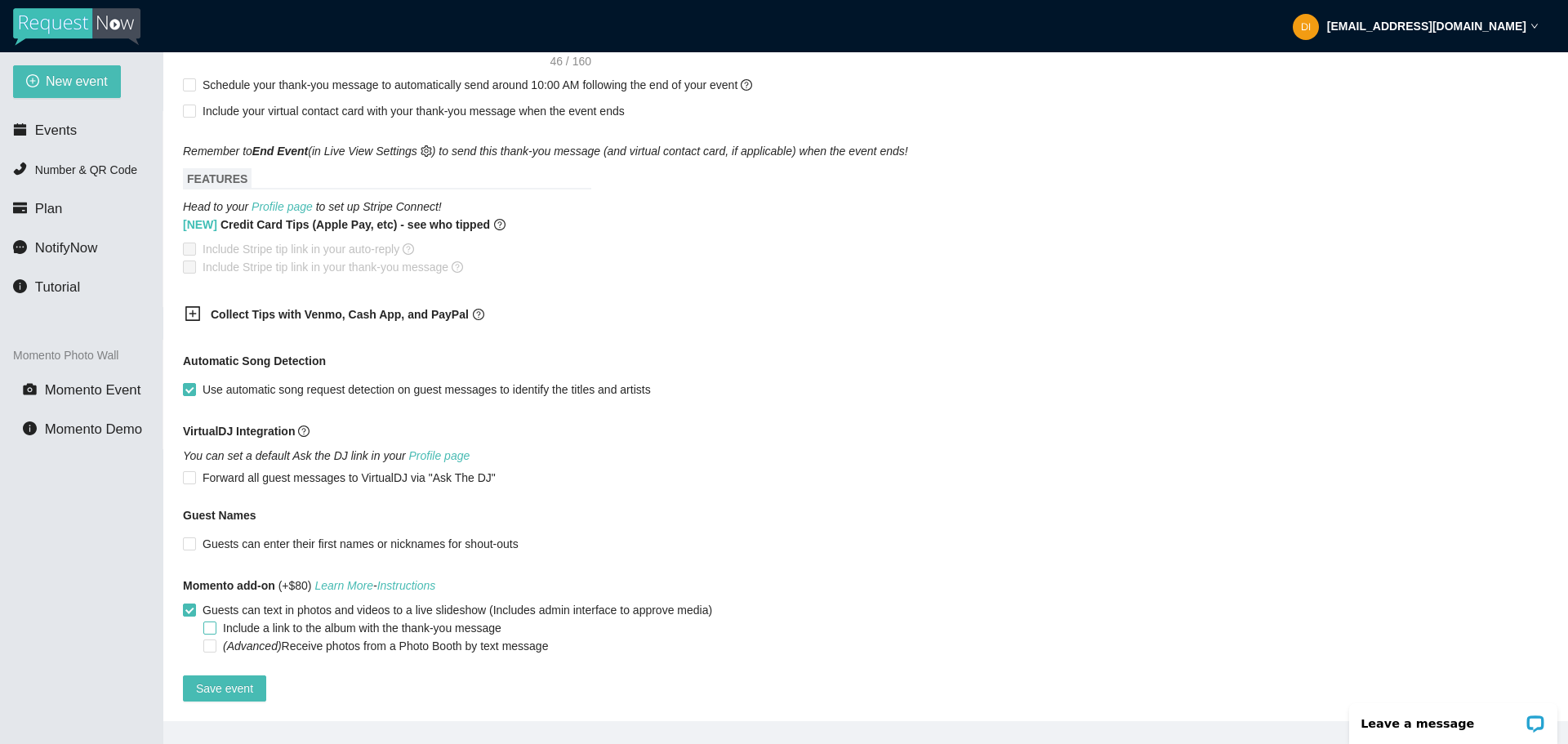
click at [352, 619] on span "Include a link to the album with the thank-you message" at bounding box center [362, 628] width 291 height 18
click at [215, 621] on input "Include a link to the album with the thank-you message" at bounding box center [209, 627] width 12 height 12
checkbox input "true"
click at [198, 679] on span "Save event" at bounding box center [225, 688] width 57 height 18
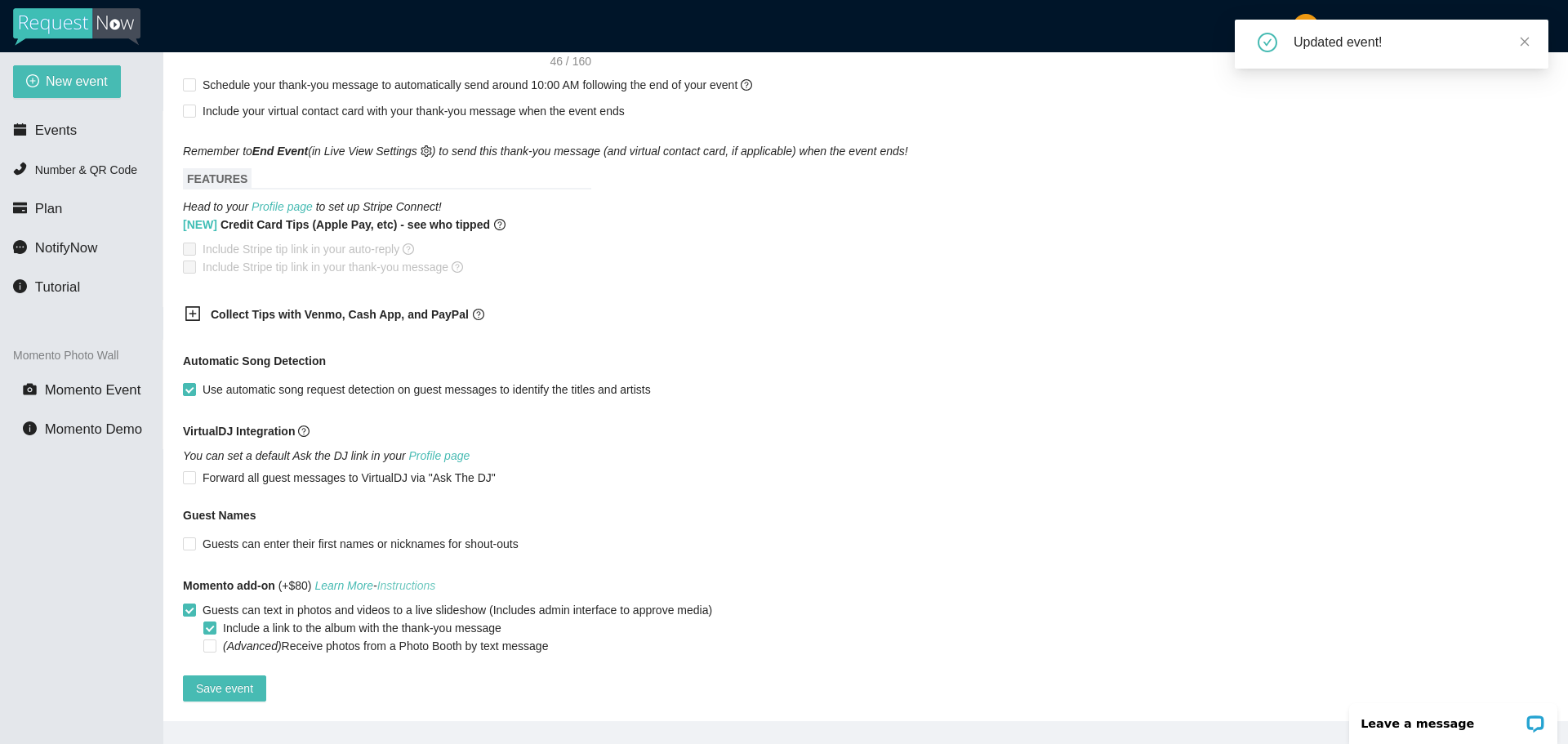
click at [408, 579] on link "Instructions" at bounding box center [407, 585] width 59 height 13
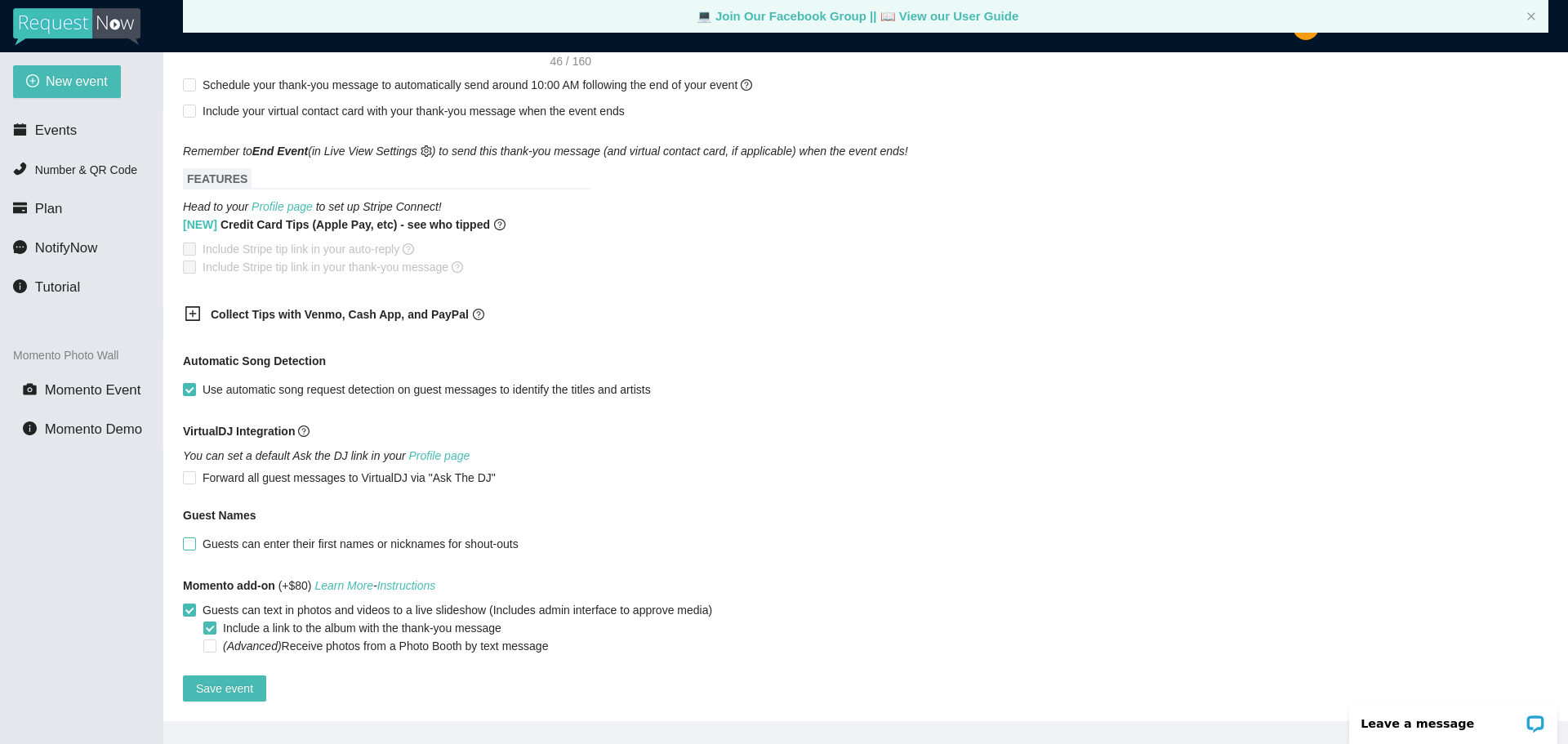
scroll to position [52, 0]
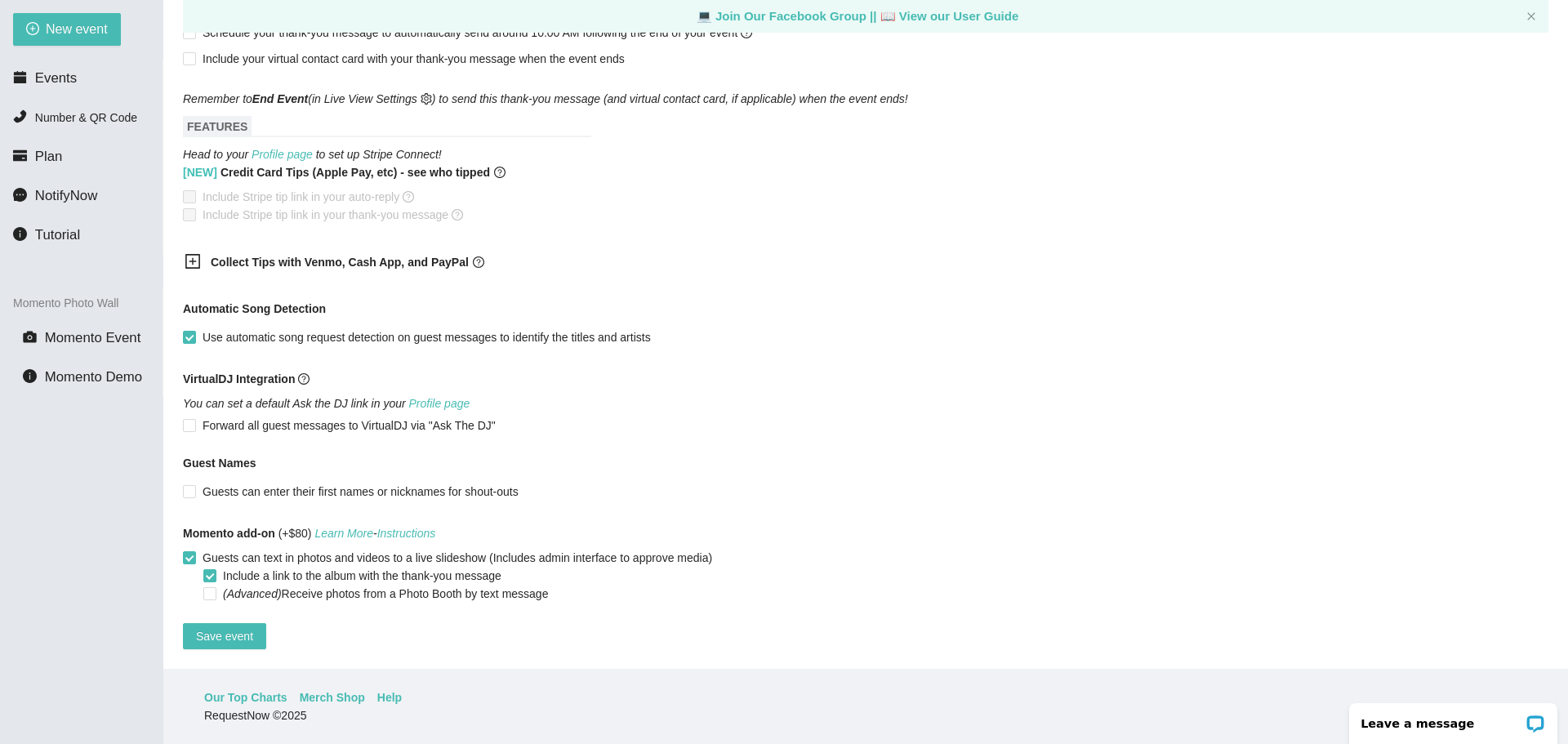
drag, startPoint x: 344, startPoint y: 635, endPoint x: 384, endPoint y: 533, distance: 109.6
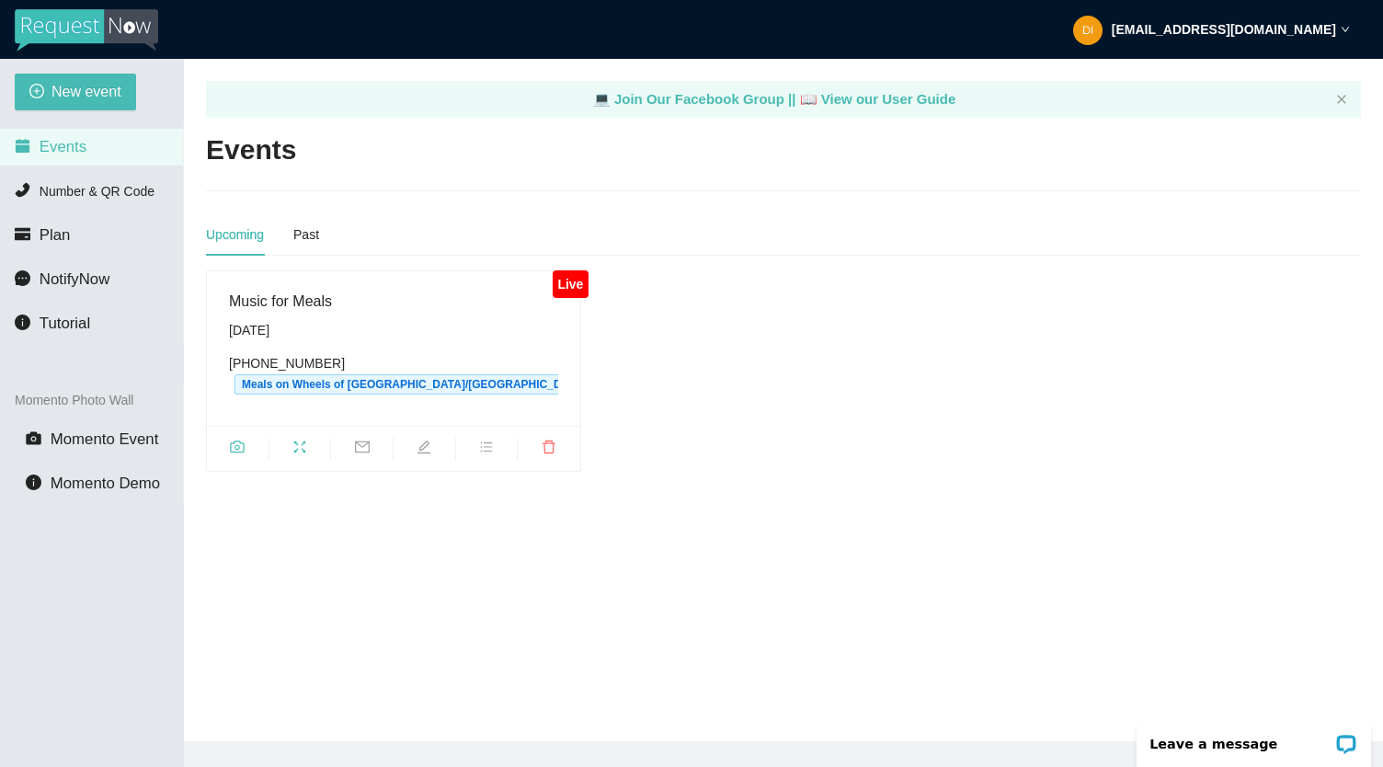
click at [97, 150] on li "Events" at bounding box center [91, 147] width 183 height 37
